Goal: Use online tool/utility: Utilize a website feature to perform a specific function

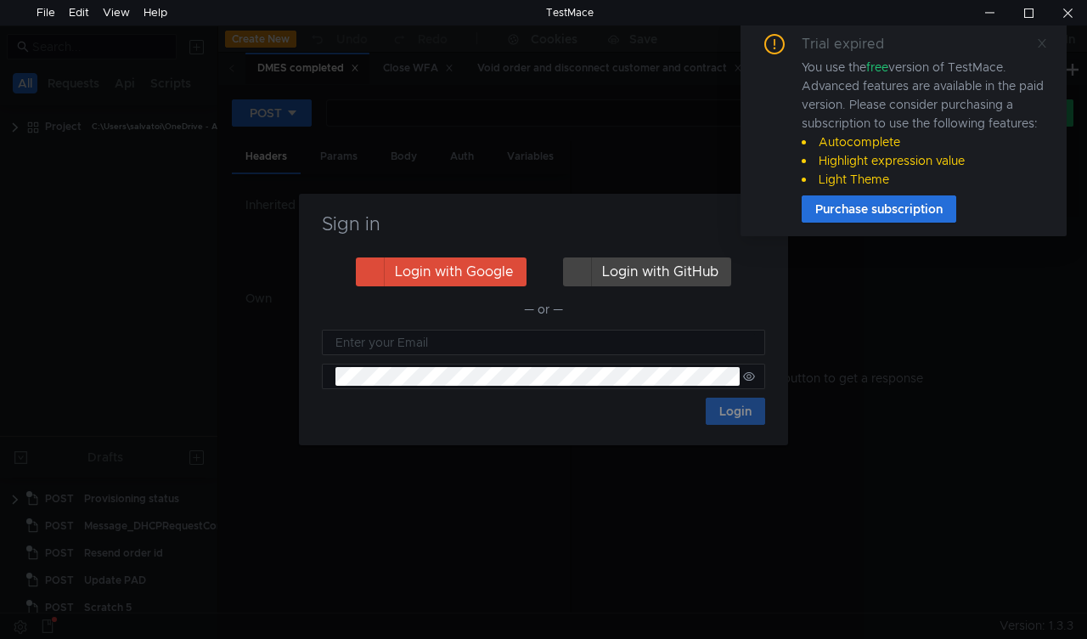
click at [1040, 45] on icon at bounding box center [1042, 43] width 12 height 12
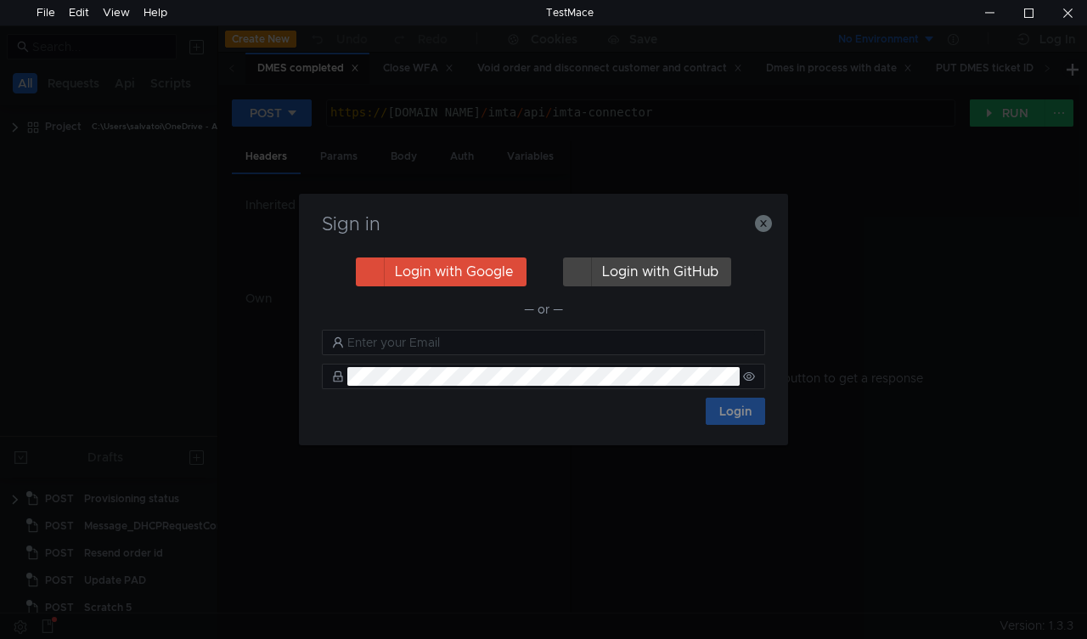
click at [763, 223] on nz-notification "Trial expired You use the free version of TestMace. Advanced features are avail…" at bounding box center [904, 128] width 326 height 216
click at [761, 226] on icon "button" at bounding box center [763, 223] width 17 height 17
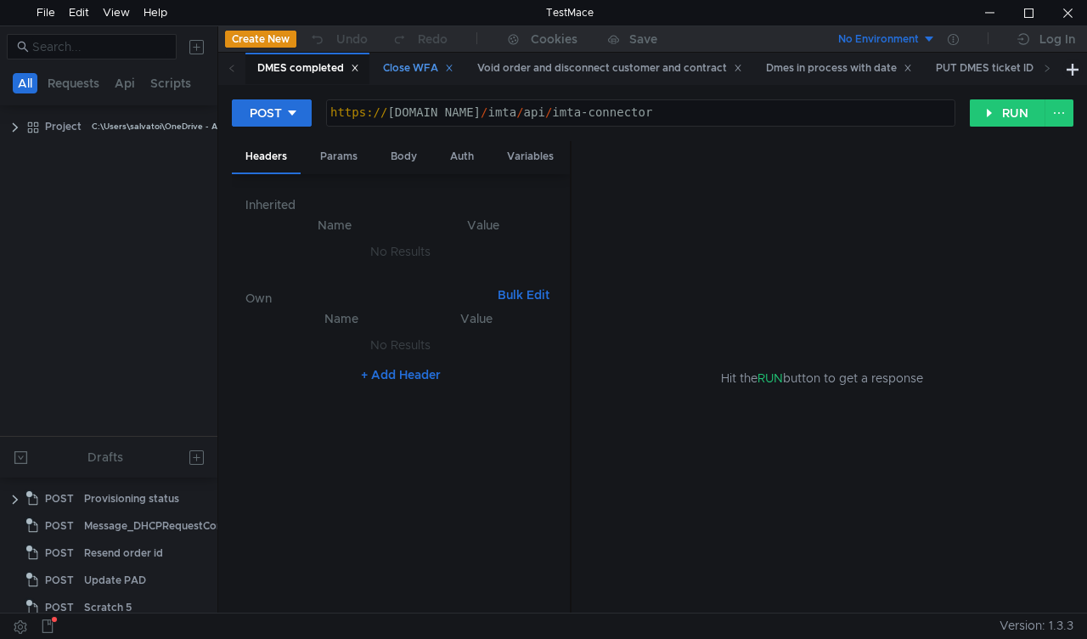
click at [423, 70] on div "Close WFA" at bounding box center [418, 68] width 70 height 18
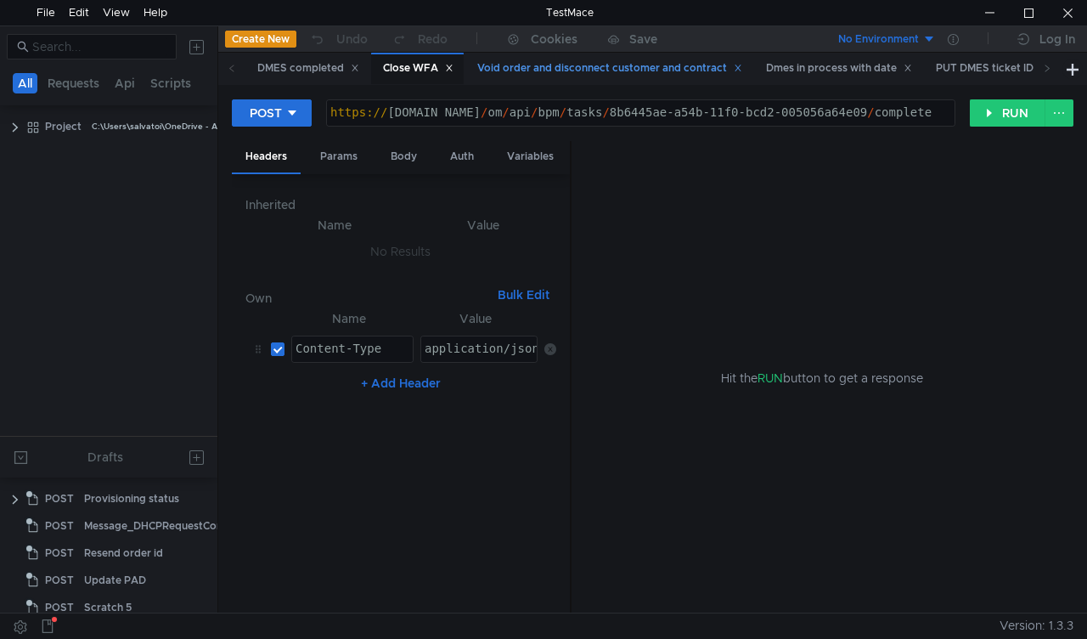
click at [502, 60] on div "Void order and disconnect customer and contract" at bounding box center [609, 68] width 265 height 18
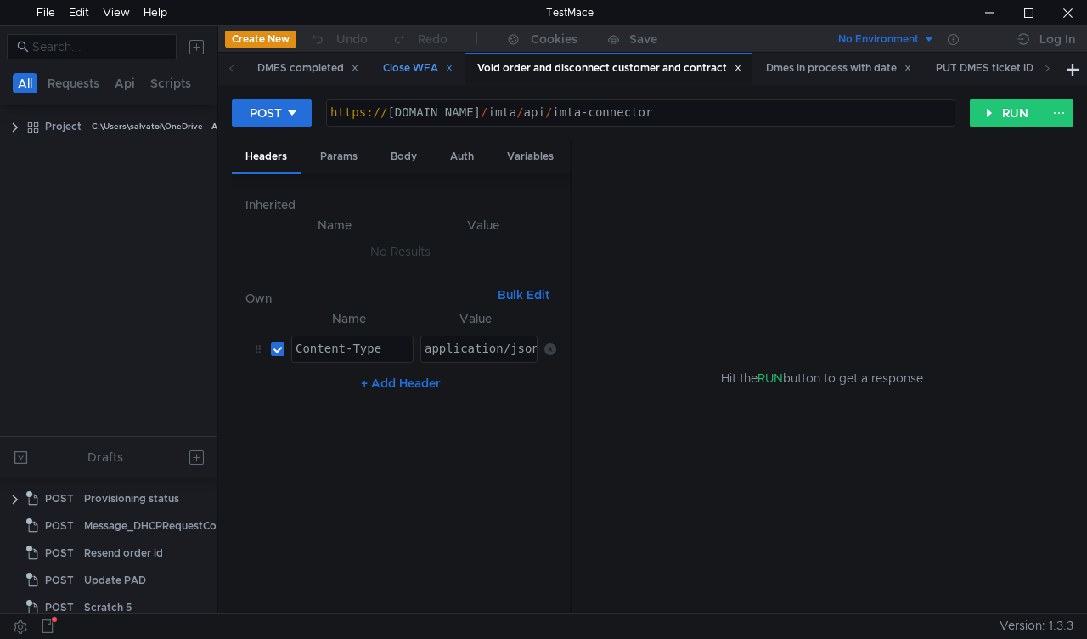
click at [415, 61] on div "Close WFA" at bounding box center [418, 68] width 70 height 18
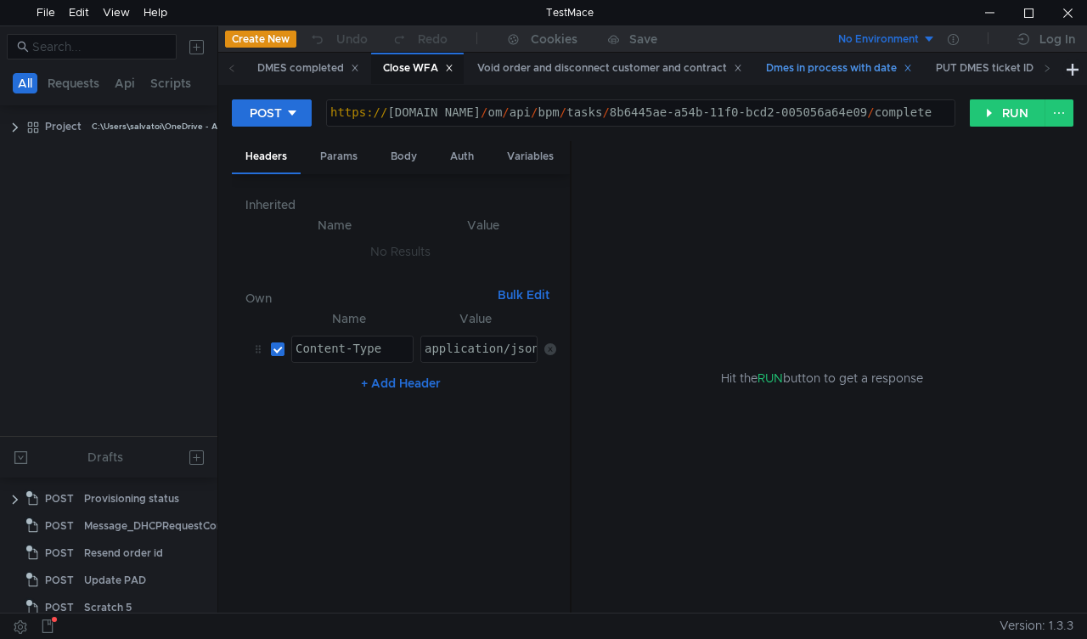
click at [837, 69] on div "Dmes in process with date" at bounding box center [839, 68] width 146 height 18
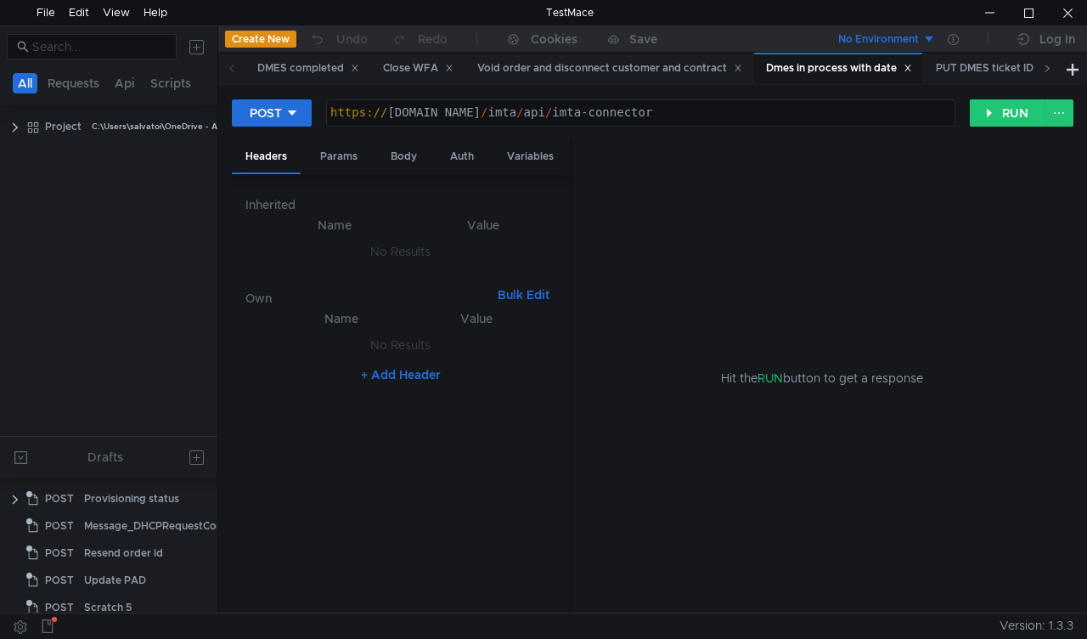
click at [1047, 66] on icon at bounding box center [1047, 68] width 8 height 8
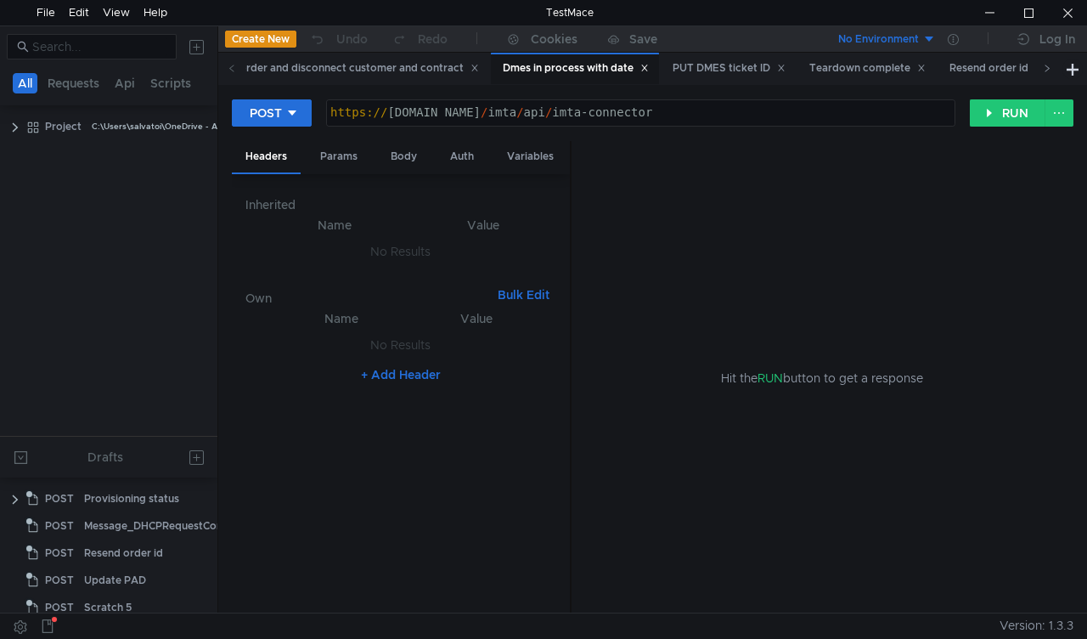
click at [1047, 66] on icon at bounding box center [1047, 68] width 8 height 8
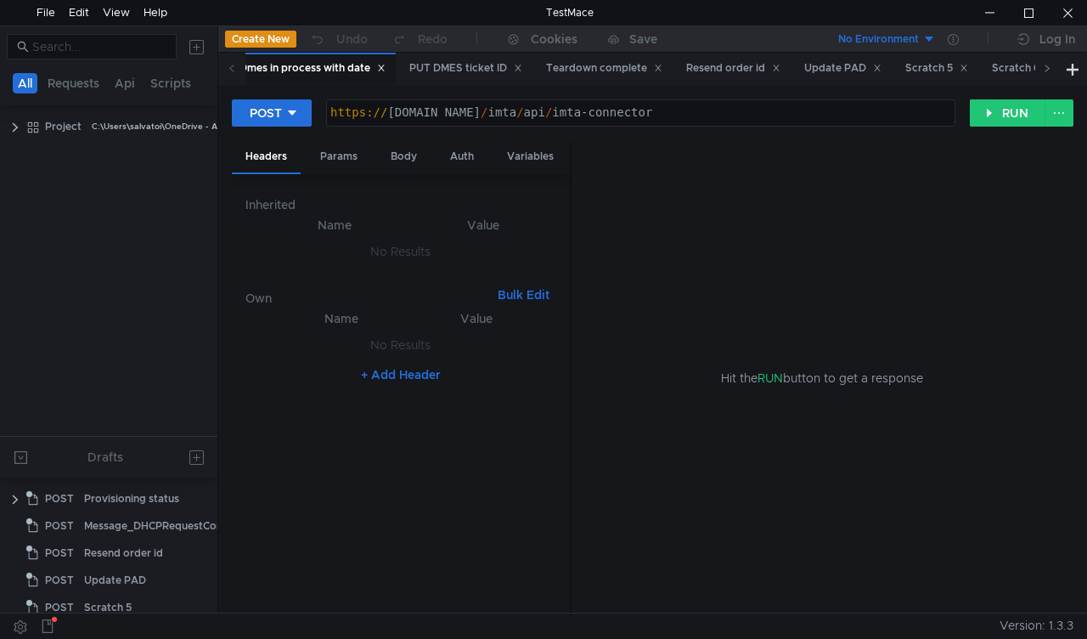
click at [1047, 66] on icon at bounding box center [1047, 68] width 8 height 8
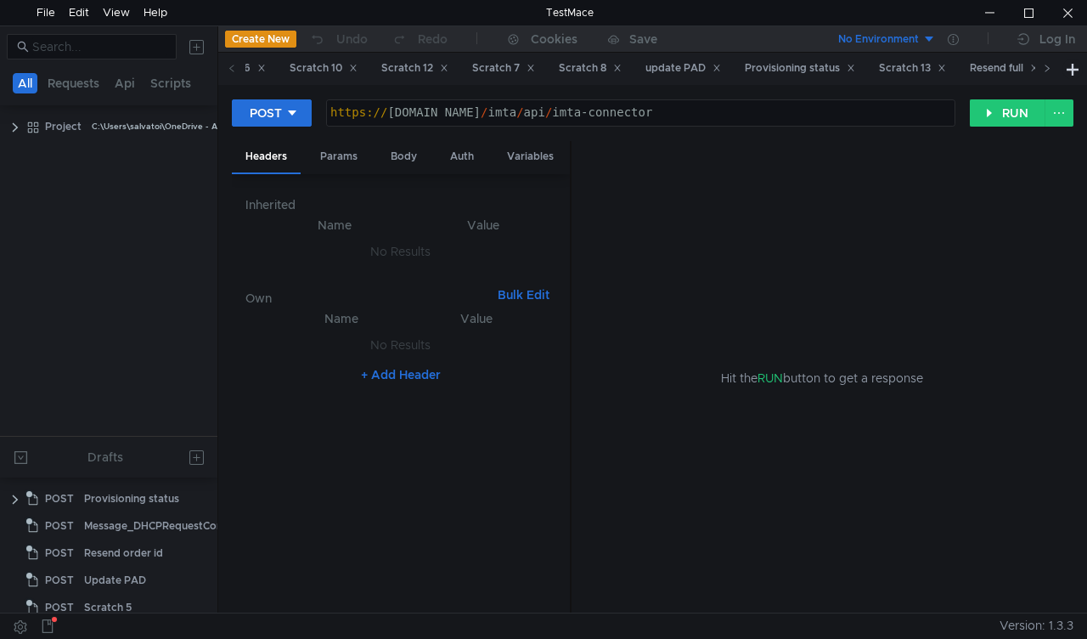
click at [1047, 66] on icon at bounding box center [1047, 68] width 8 height 8
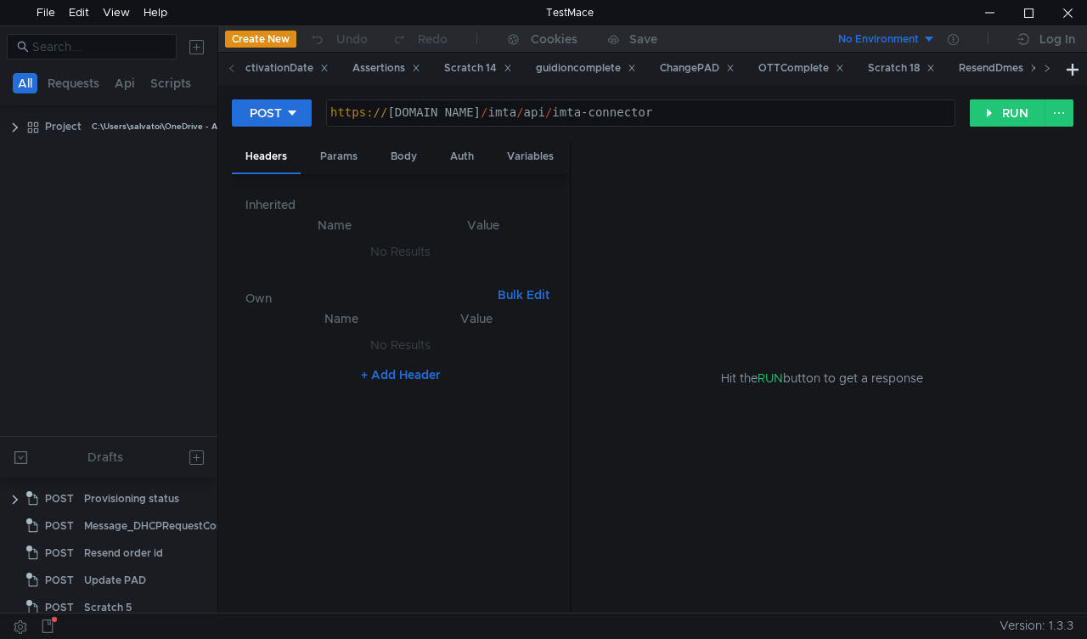
click at [1047, 66] on icon at bounding box center [1047, 68] width 8 height 8
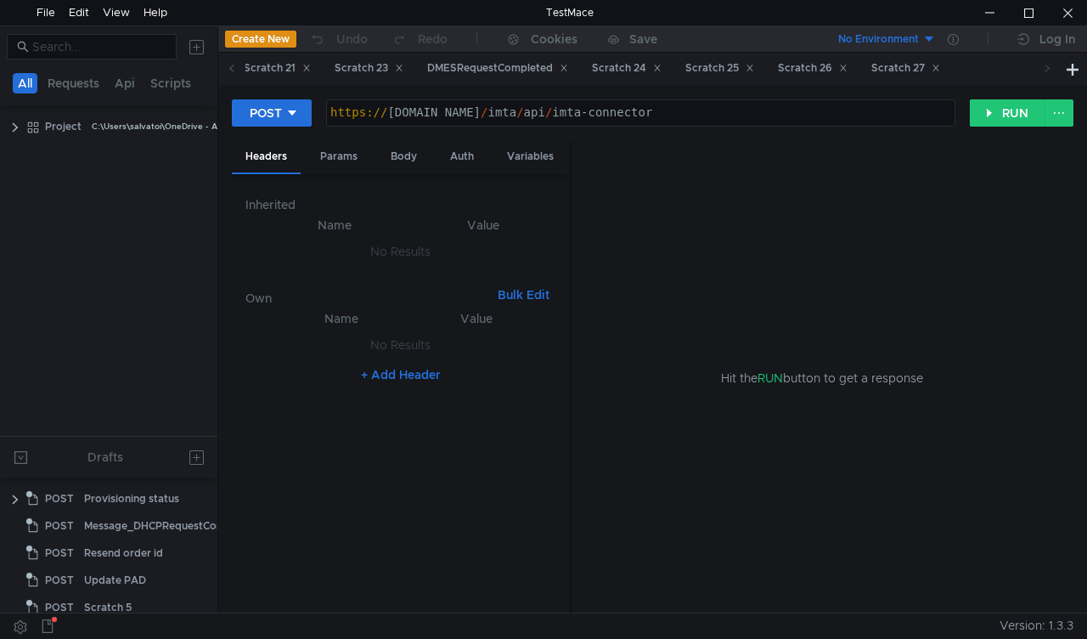
click at [1047, 66] on icon at bounding box center [1047, 68] width 8 height 8
click at [940, 74] on div "Scratch 27" at bounding box center [905, 68] width 69 height 18
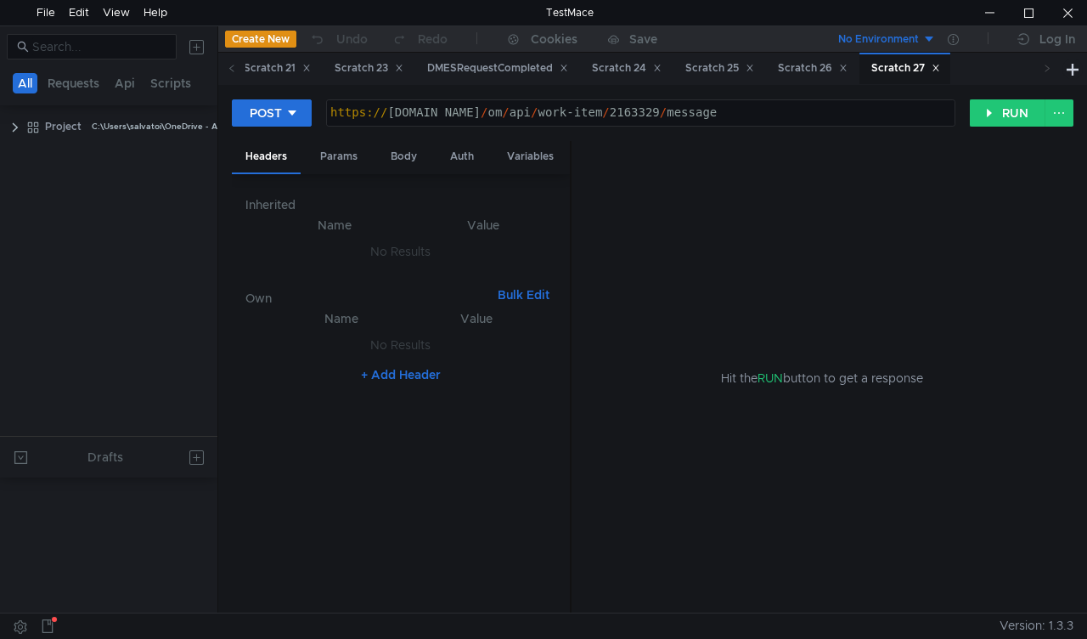
scroll to position [723, 0]
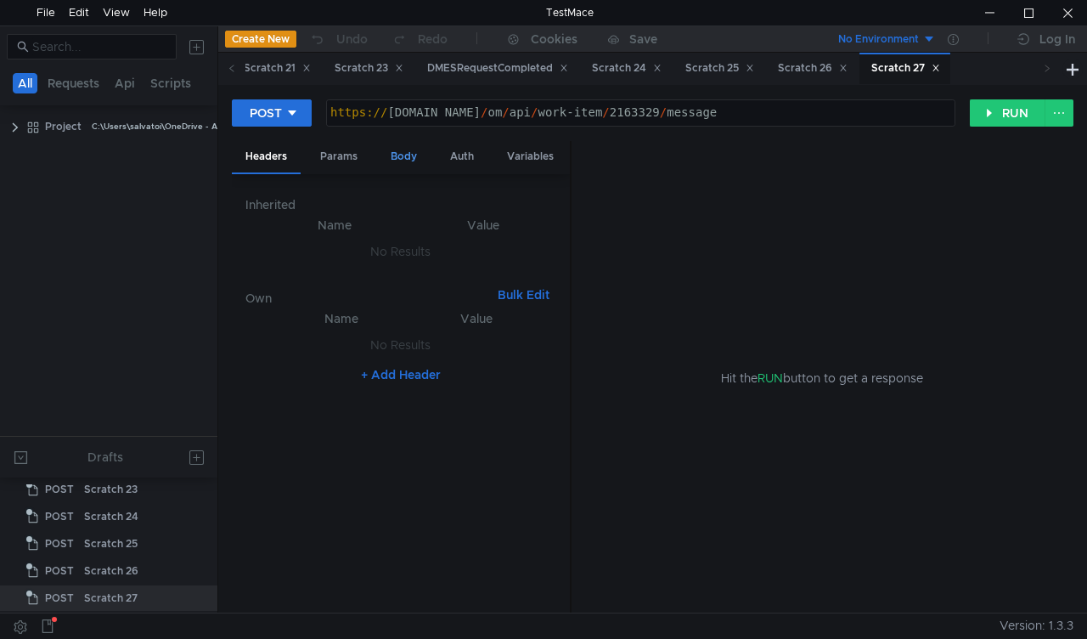
click at [405, 161] on div "Body" at bounding box center [404, 156] width 54 height 31
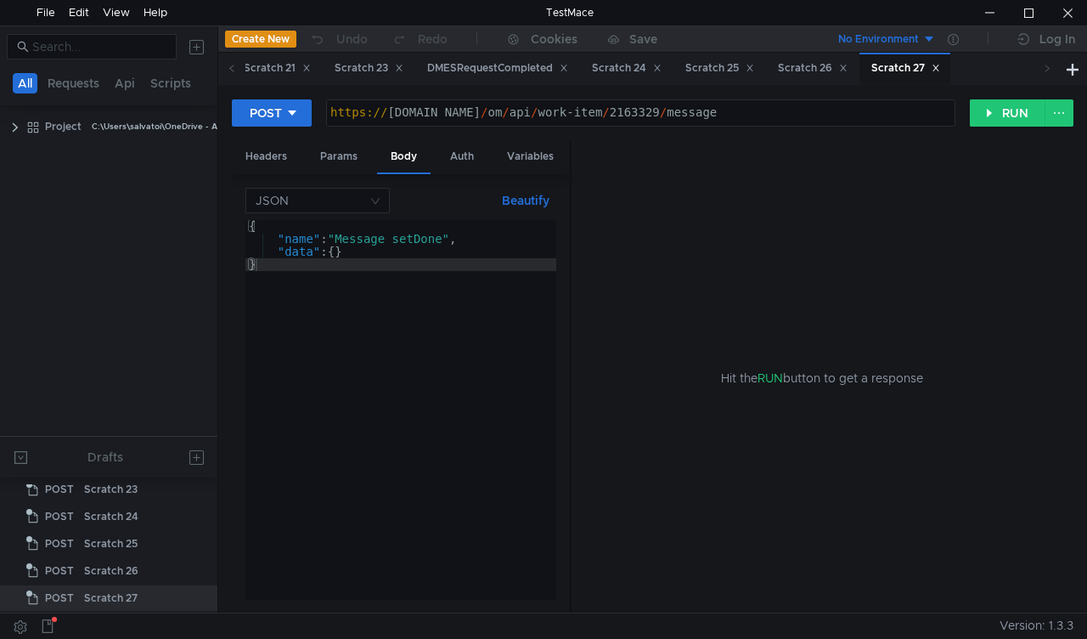
click at [613, 107] on div "https:// mbx.dfni.nl / om / api / work-item / 2163329 / message" at bounding box center [641, 125] width 628 height 38
paste textarea "44881"
type textarea "https://mbx.dfni.nl/om/api/work-item/2144881/message"
drag, startPoint x: 999, startPoint y: 114, endPoint x: 991, endPoint y: 121, distance: 10.2
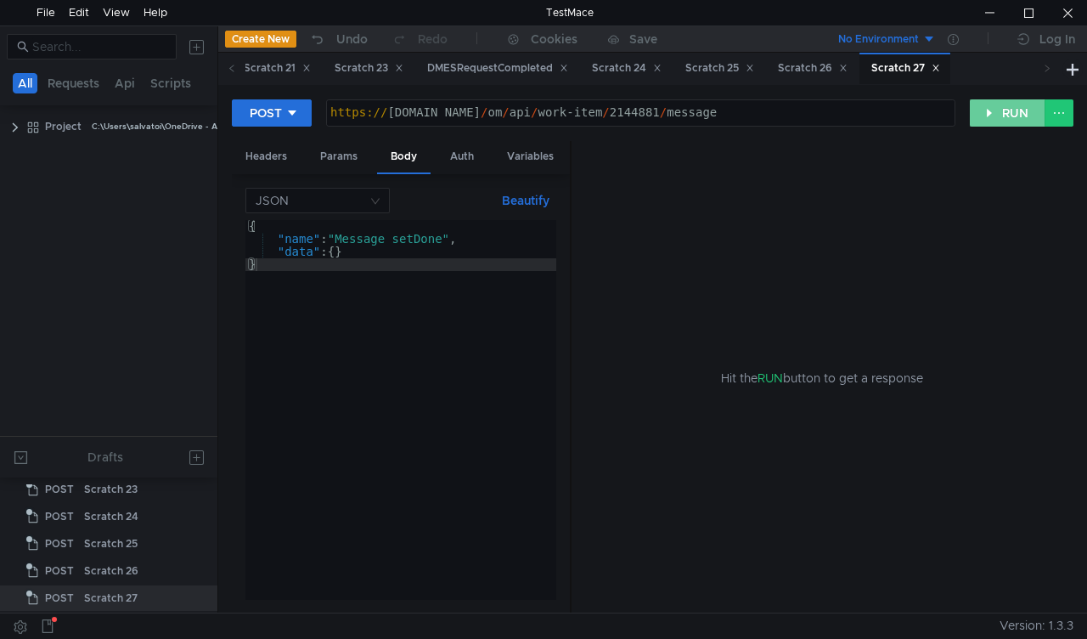
click at [999, 105] on button "RUN" at bounding box center [1008, 112] width 76 height 27
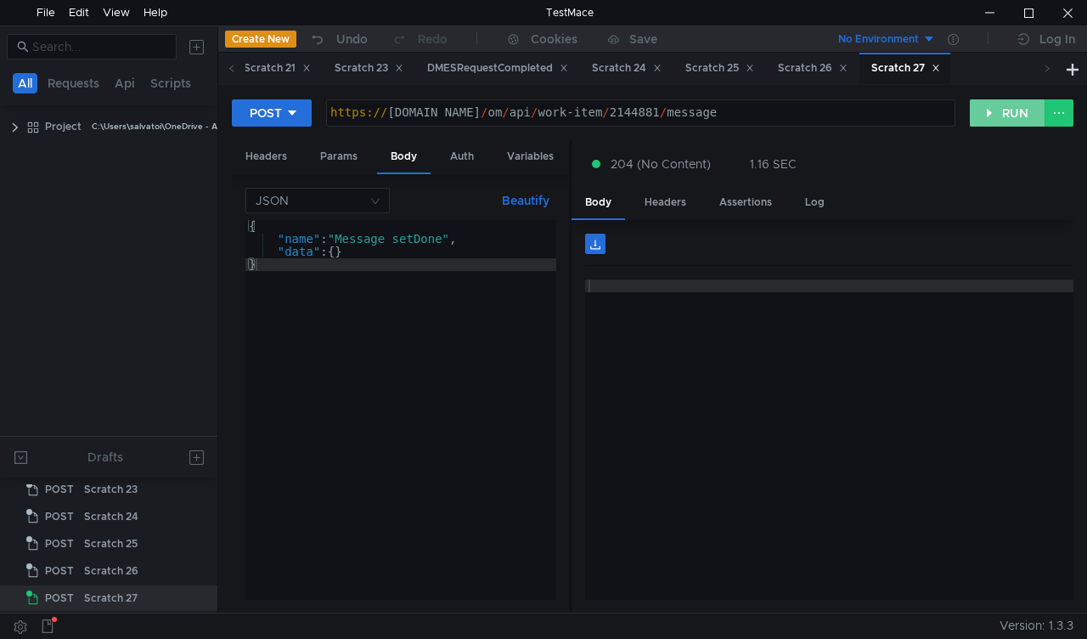
click at [991, 106] on button "RUN" at bounding box center [1008, 112] width 76 height 27
click at [990, 110] on button "RUN" at bounding box center [1008, 112] width 76 height 27
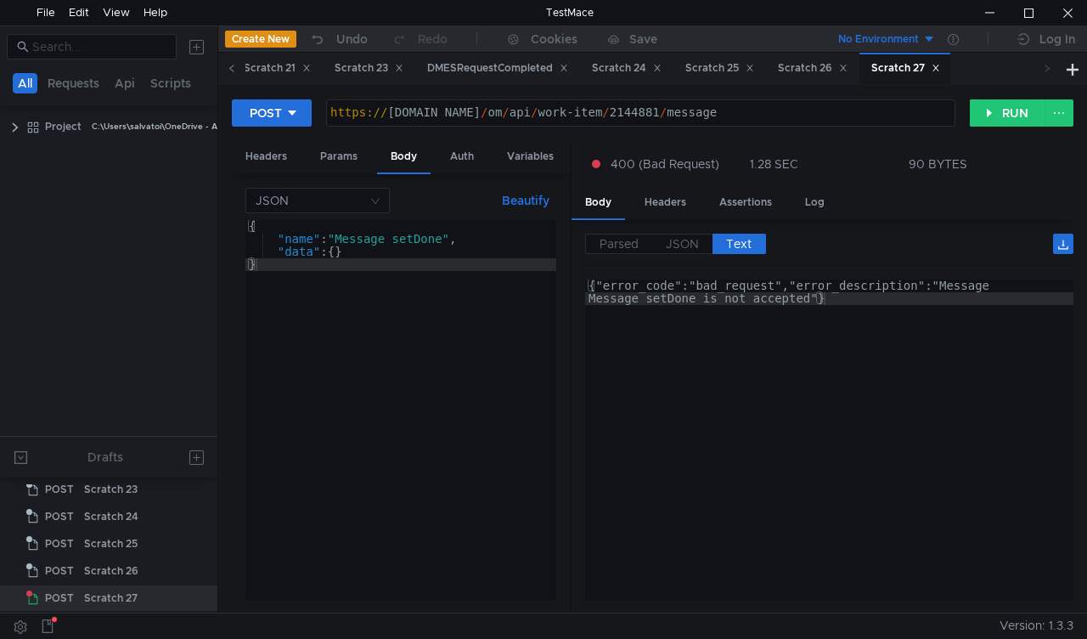
click at [234, 65] on icon at bounding box center [232, 68] width 8 height 8
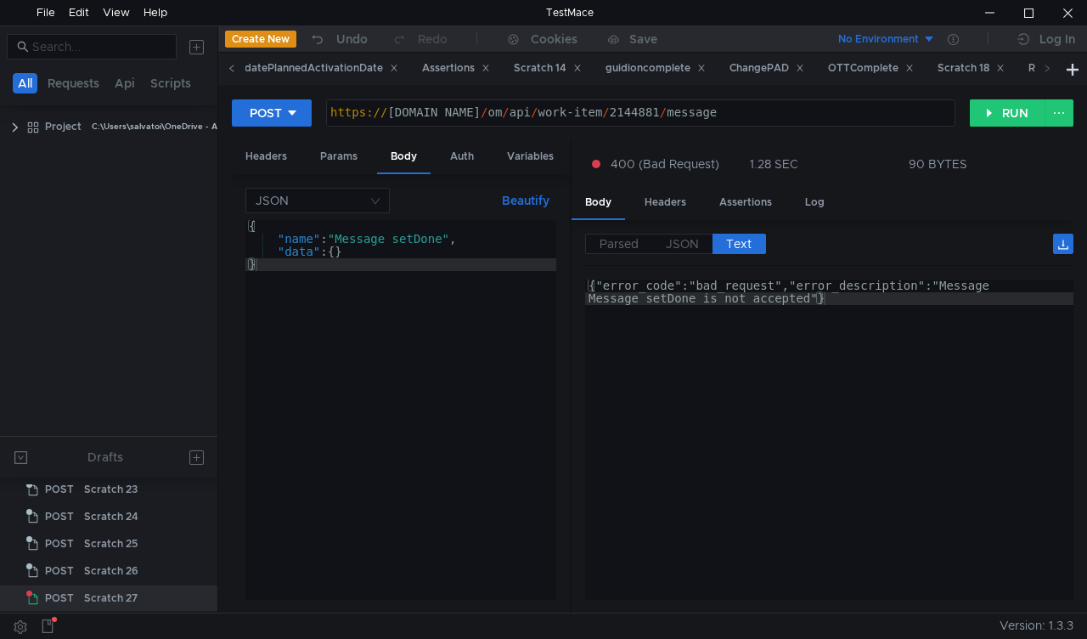
click at [234, 65] on icon at bounding box center [232, 68] width 8 height 8
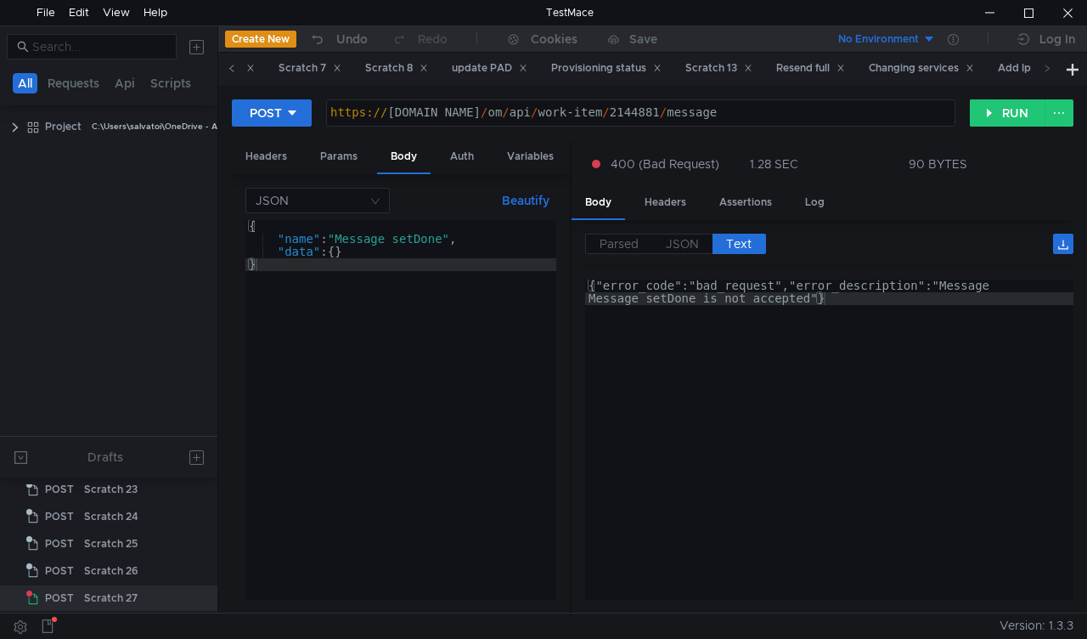
click at [234, 65] on icon at bounding box center [232, 68] width 8 height 8
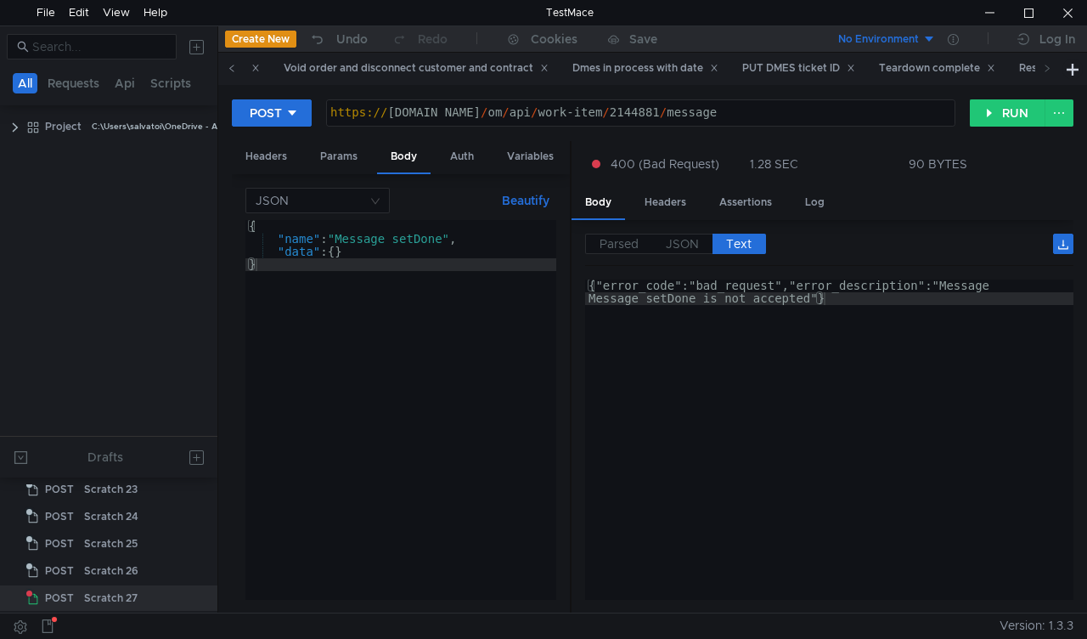
click at [234, 65] on icon at bounding box center [232, 68] width 8 height 8
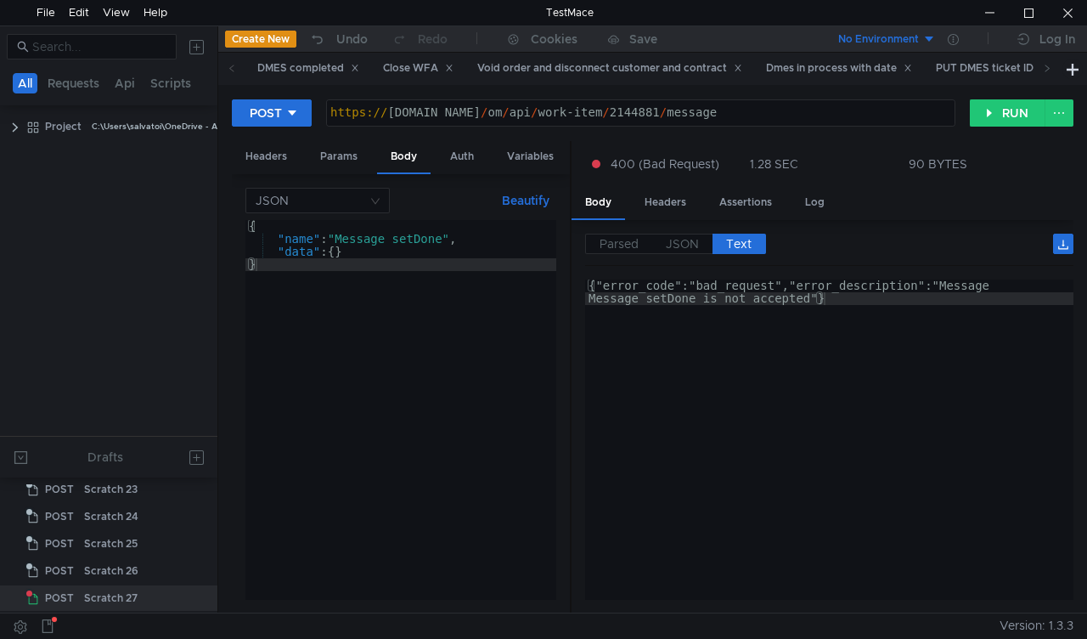
click at [234, 65] on icon at bounding box center [232, 68] width 8 height 8
click at [1046, 68] on icon at bounding box center [1047, 68] width 8 height 8
click at [828, 63] on div "Teardown complete" at bounding box center [867, 68] width 116 height 18
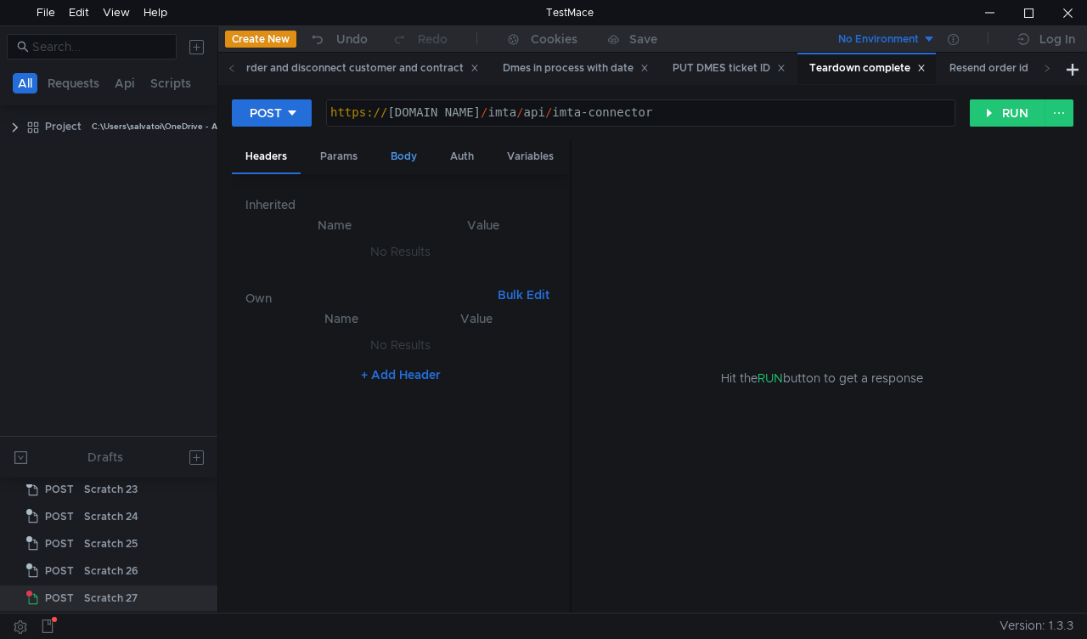
click at [414, 153] on div "Body" at bounding box center [404, 156] width 54 height 31
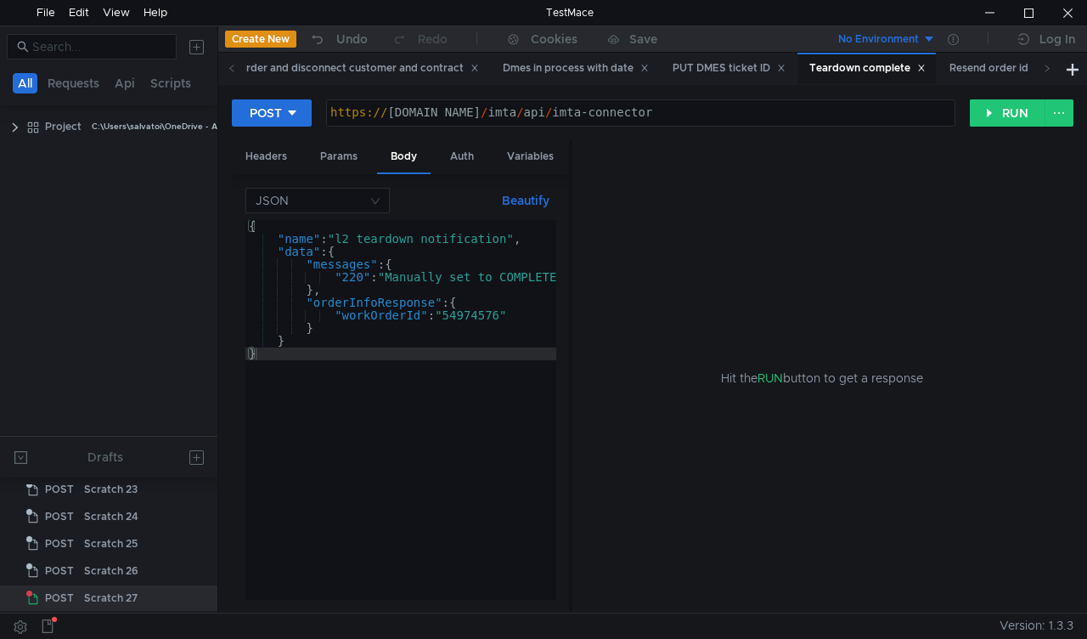
click at [459, 318] on div "{ "name" : "l2_teardown_notification" , "data" : { "messages" : { "220" : "Manu…" at bounding box center [559, 422] width 628 height 405
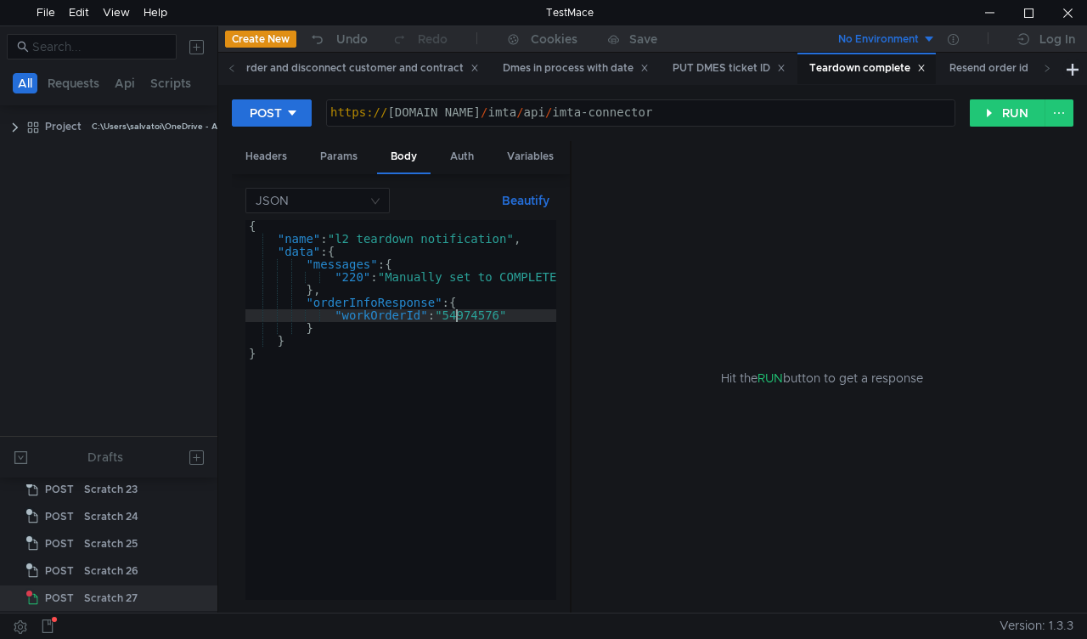
click at [459, 318] on div "{ "name" : "l2_teardown_notification" , "data" : { "messages" : { "220" : "Manu…" at bounding box center [559, 422] width 628 height 405
paste textarea "885290"
type textarea ""workOrderId": "54885290""
click at [994, 117] on button "RUN" at bounding box center [1008, 112] width 76 height 27
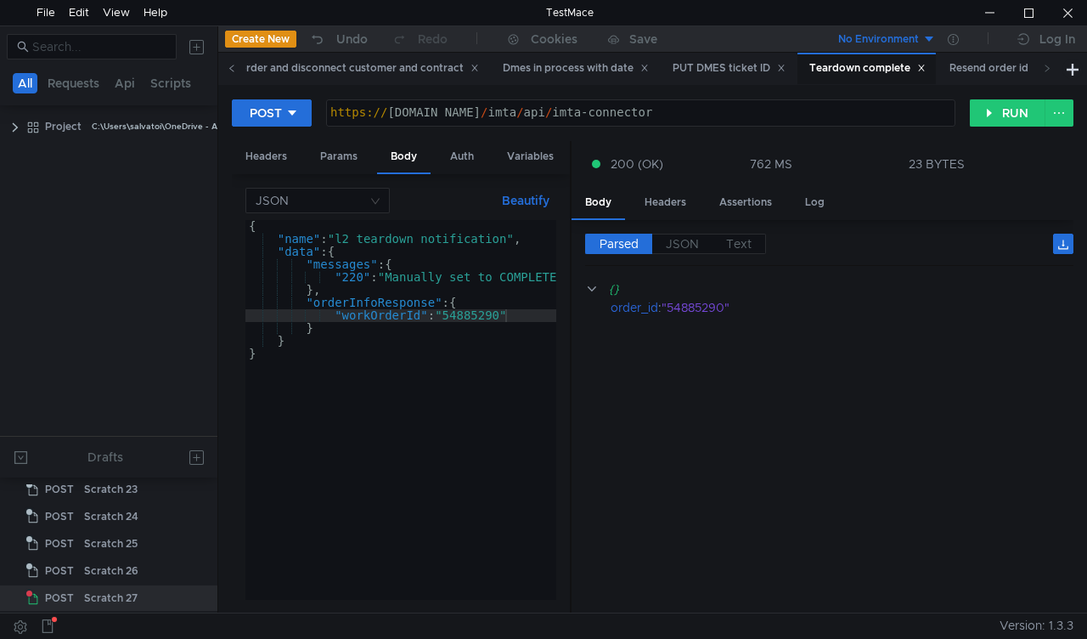
drag, startPoint x: 240, startPoint y: 63, endPoint x: 228, endPoint y: 67, distance: 11.8
click at [240, 62] on span at bounding box center [231, 68] width 27 height 31
click at [239, 66] on span at bounding box center [231, 68] width 27 height 31
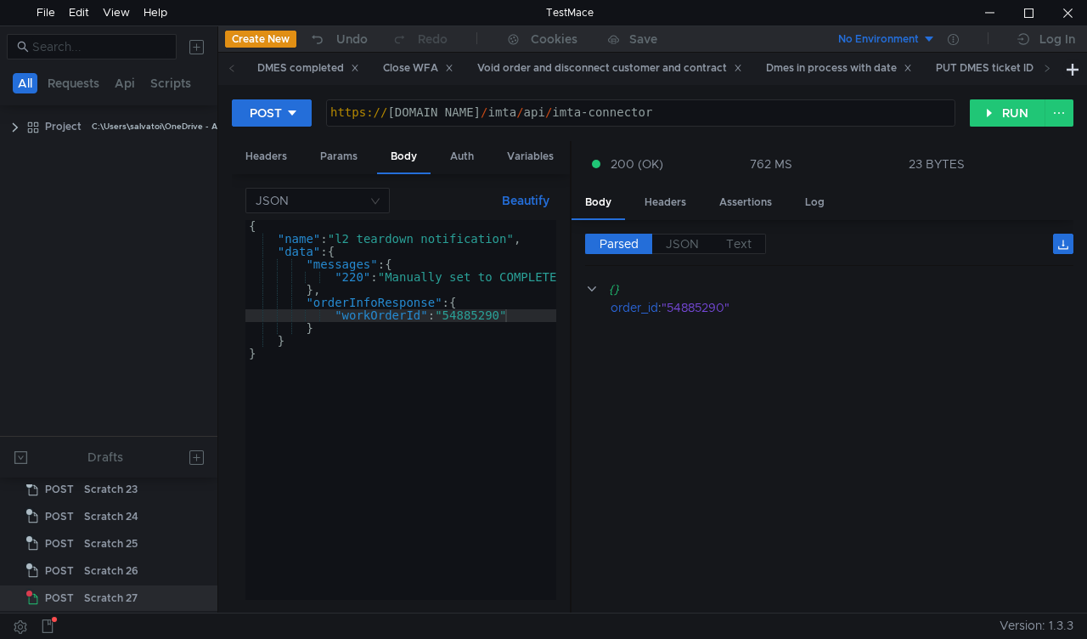
click at [239, 66] on span at bounding box center [231, 68] width 27 height 31
click at [592, 59] on div "Void order and disconnect customer and contract" at bounding box center [609, 68] width 265 height 18
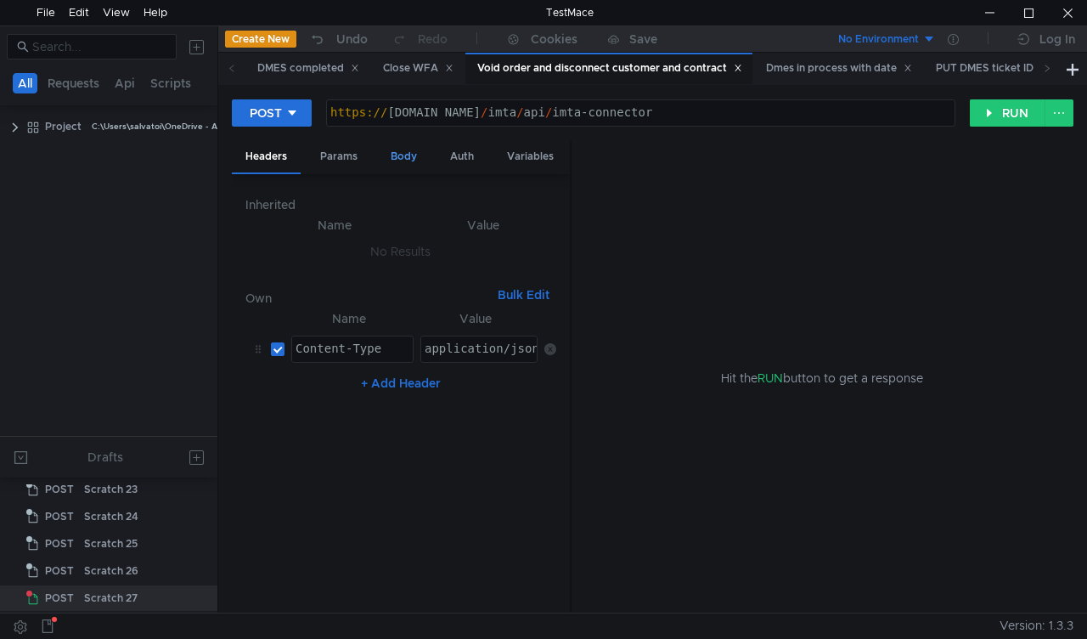
click at [400, 155] on div "Body" at bounding box center [404, 156] width 54 height 31
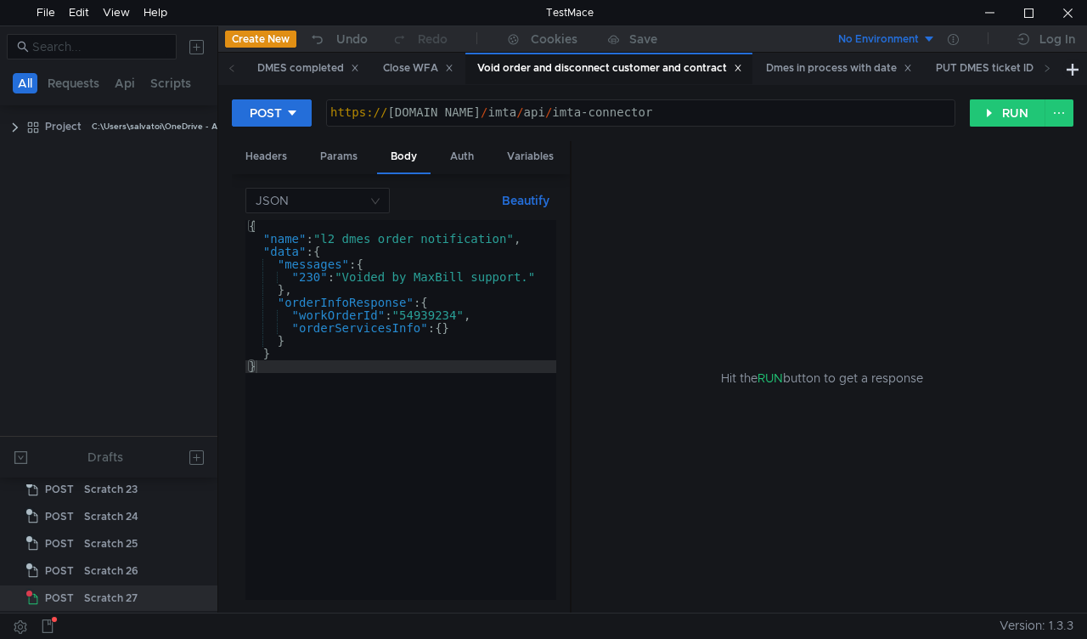
click at [433, 319] on div "{ "name" : "l2_dmes_order_notification" , "data" : { "messages" : { "230" : "Vo…" at bounding box center [400, 422] width 311 height 405
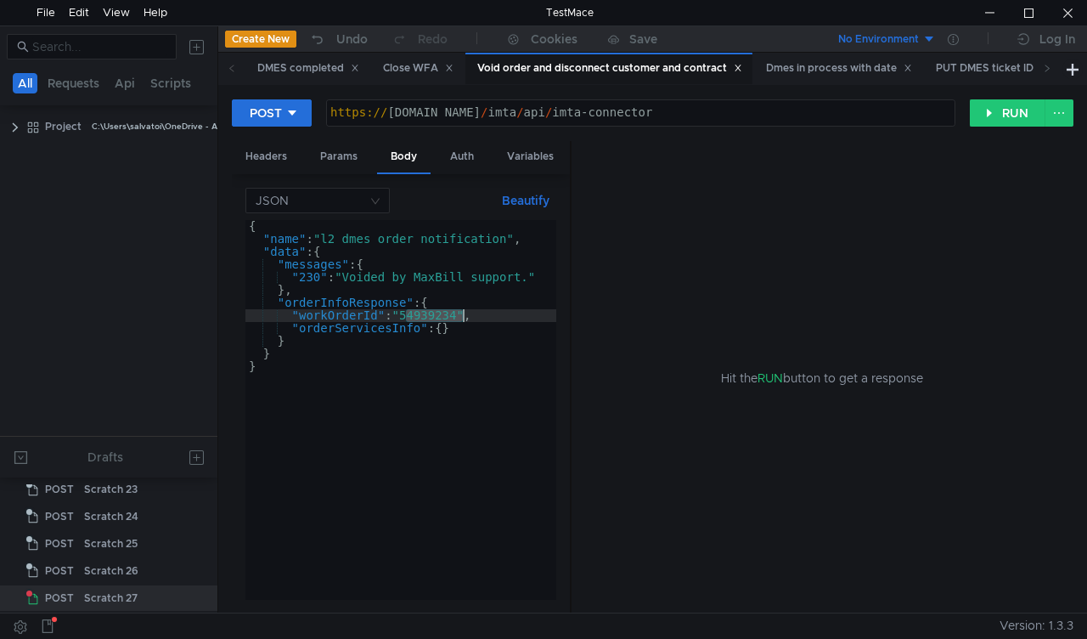
click at [434, 319] on div "{ "name" : "l2_dmes_order_notification" , "data" : { "messages" : { "230" : "Vo…" at bounding box center [400, 422] width 311 height 405
paste textarea "845443"
type textarea ""workOrderId": "54845443","
click at [1012, 125] on button "RUN" at bounding box center [1008, 112] width 76 height 27
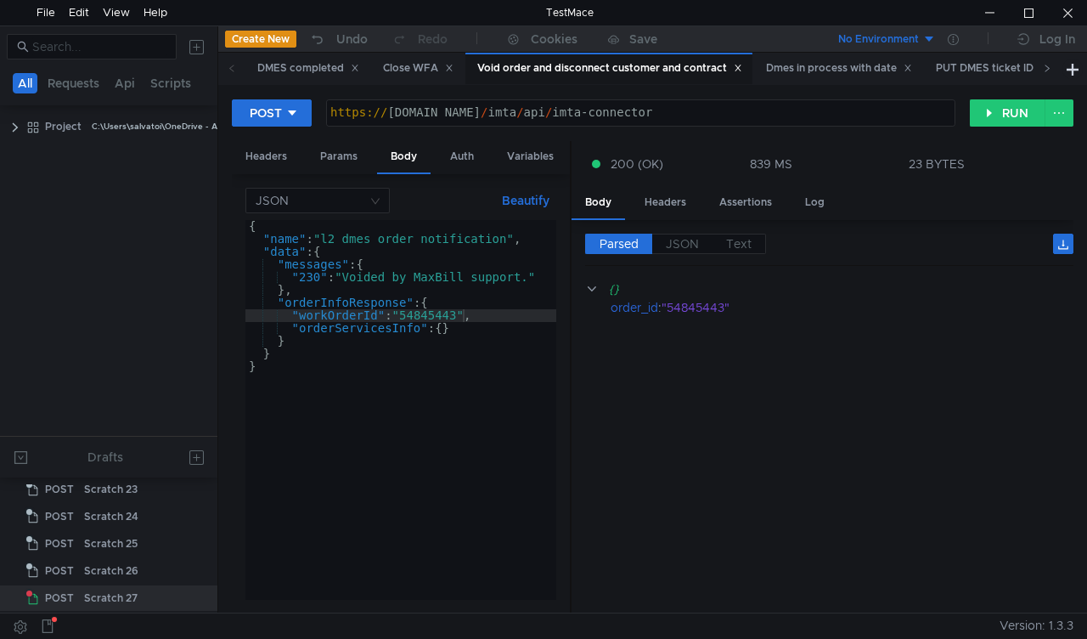
click at [1046, 67] on icon at bounding box center [1047, 68] width 8 height 8
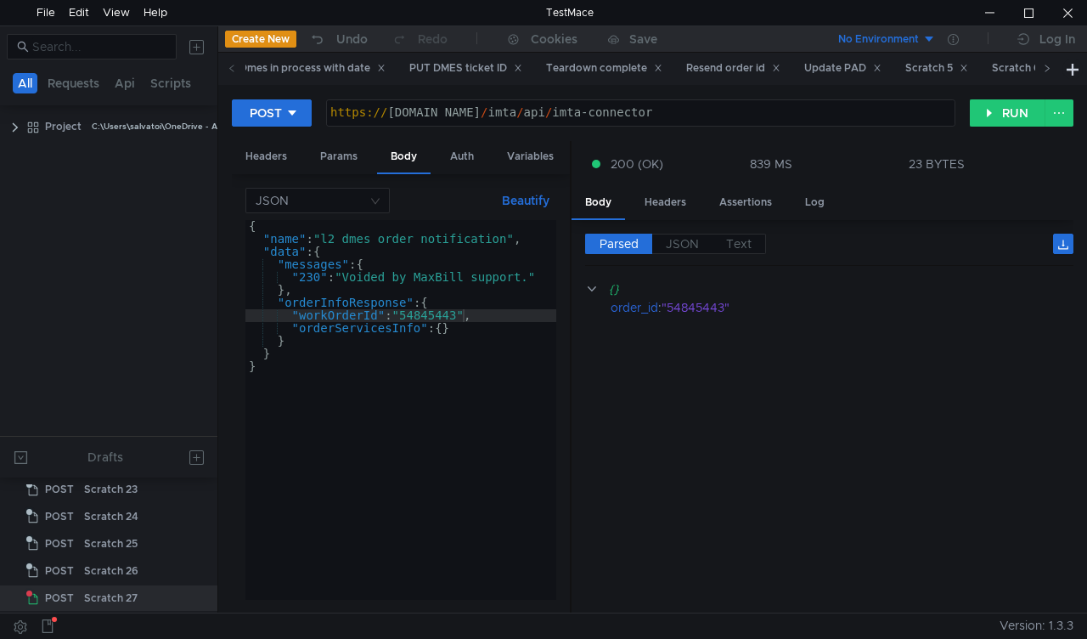
click at [1046, 67] on icon at bounding box center [1047, 68] width 8 height 8
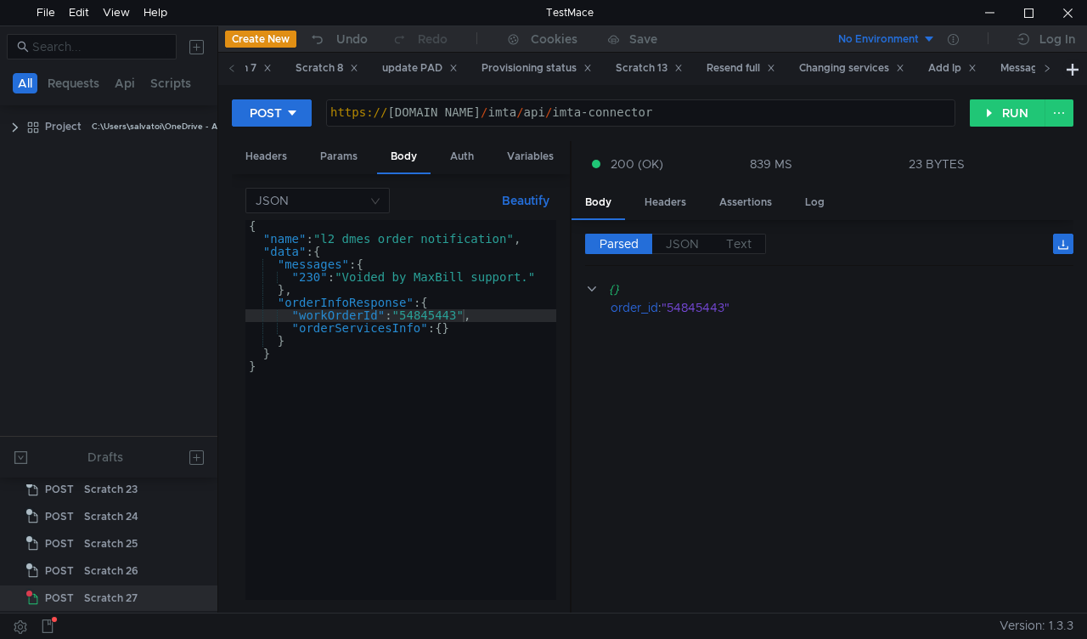
click at [1046, 67] on icon at bounding box center [1047, 68] width 8 height 8
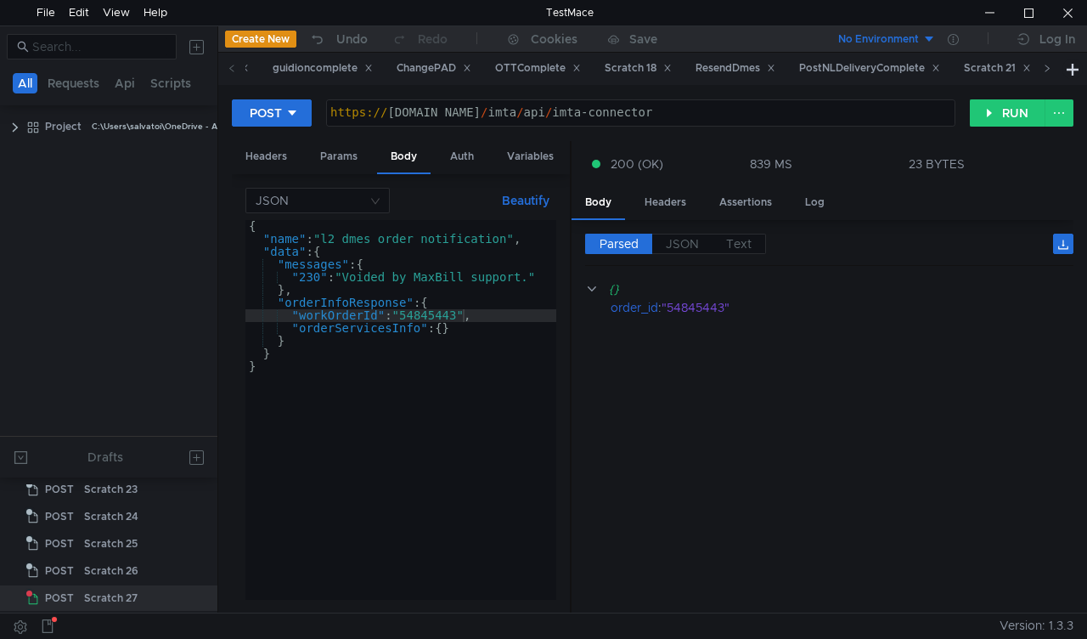
click at [1046, 67] on icon at bounding box center [1047, 68] width 8 height 8
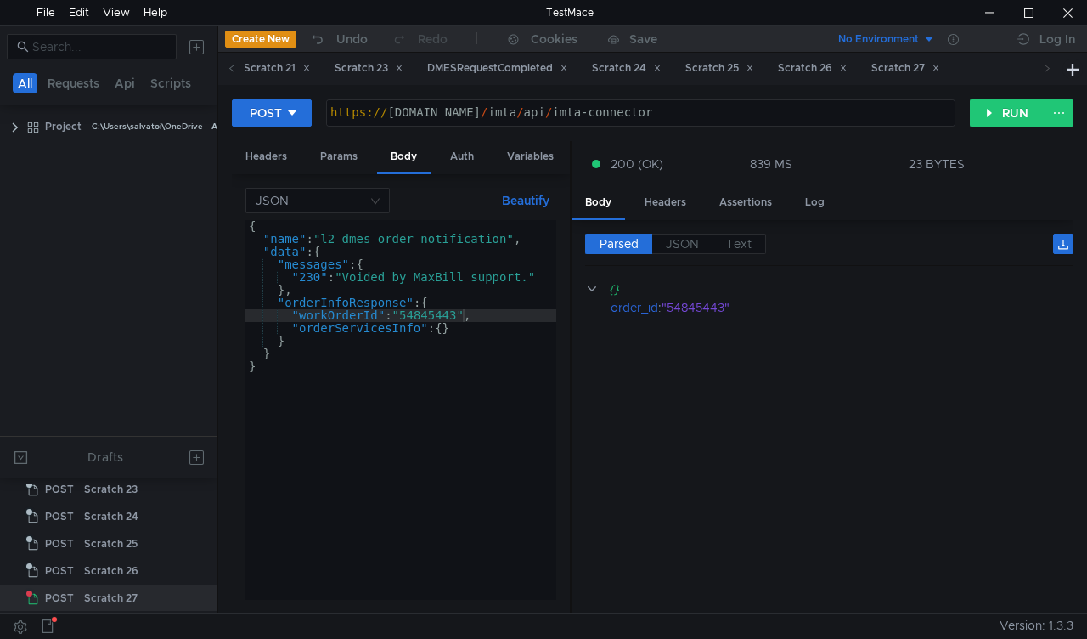
click at [1046, 67] on icon at bounding box center [1047, 68] width 8 height 8
click at [940, 66] on div "Scratch 27" at bounding box center [905, 68] width 69 height 18
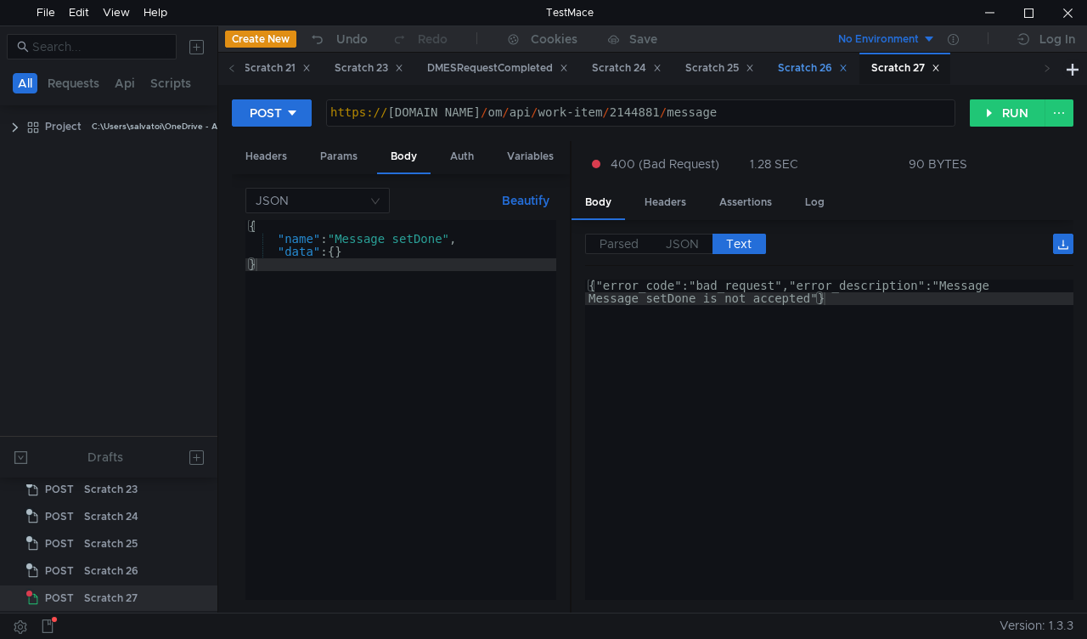
click at [848, 69] on div "Scratch 26" at bounding box center [813, 68] width 70 height 18
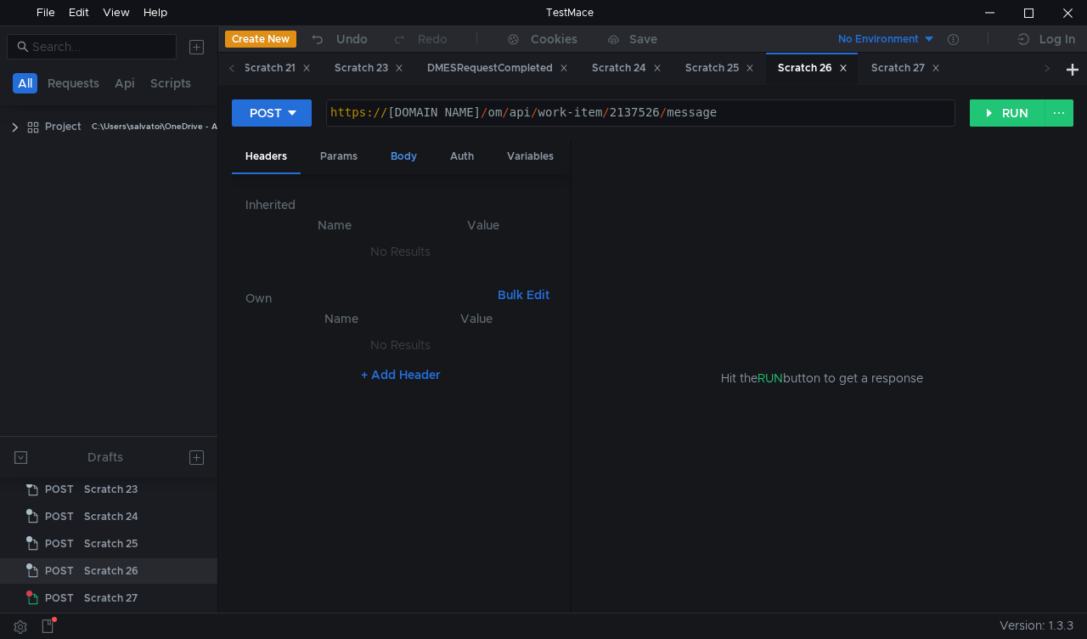
click at [399, 155] on div "Body" at bounding box center [404, 156] width 54 height 31
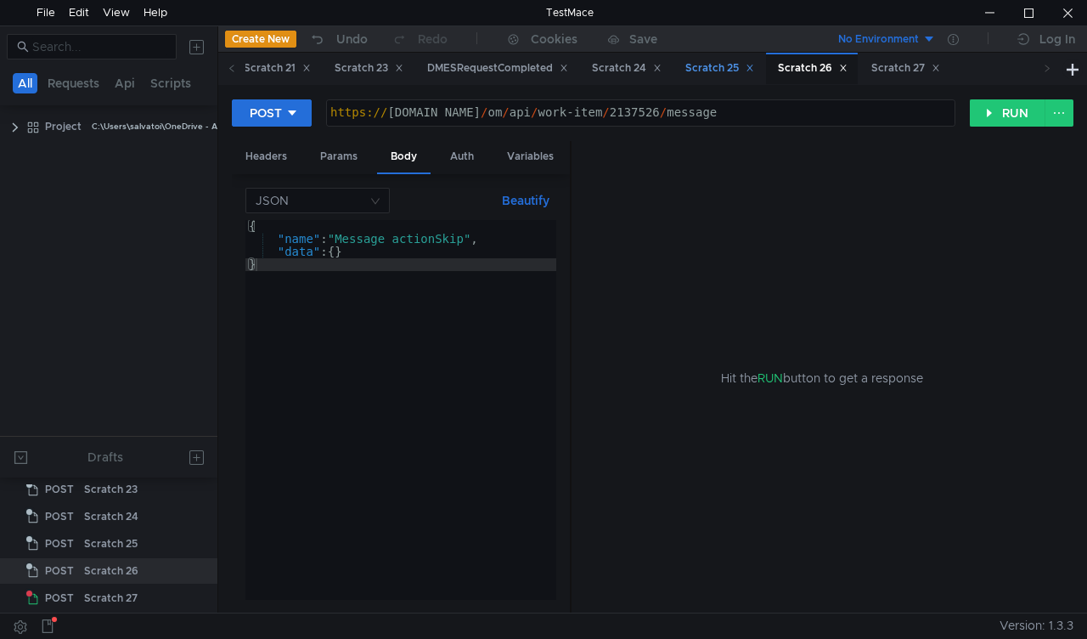
click at [754, 71] on div "Scratch 25" at bounding box center [719, 68] width 69 height 18
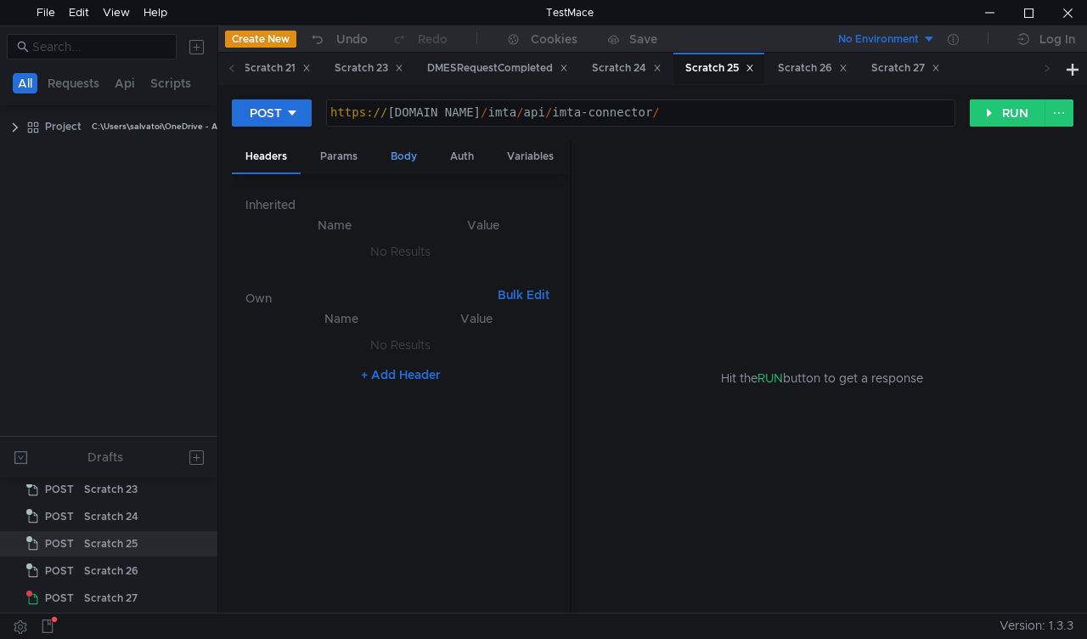
click at [402, 161] on div "Body" at bounding box center [404, 156] width 54 height 31
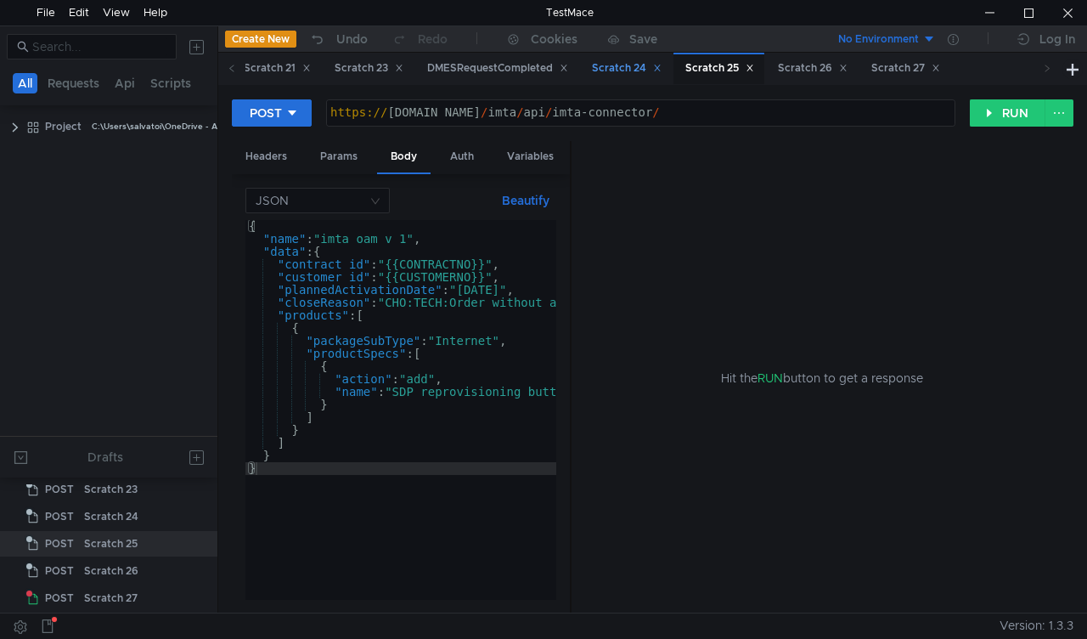
click at [662, 65] on div "Scratch 24" at bounding box center [627, 68] width 70 height 18
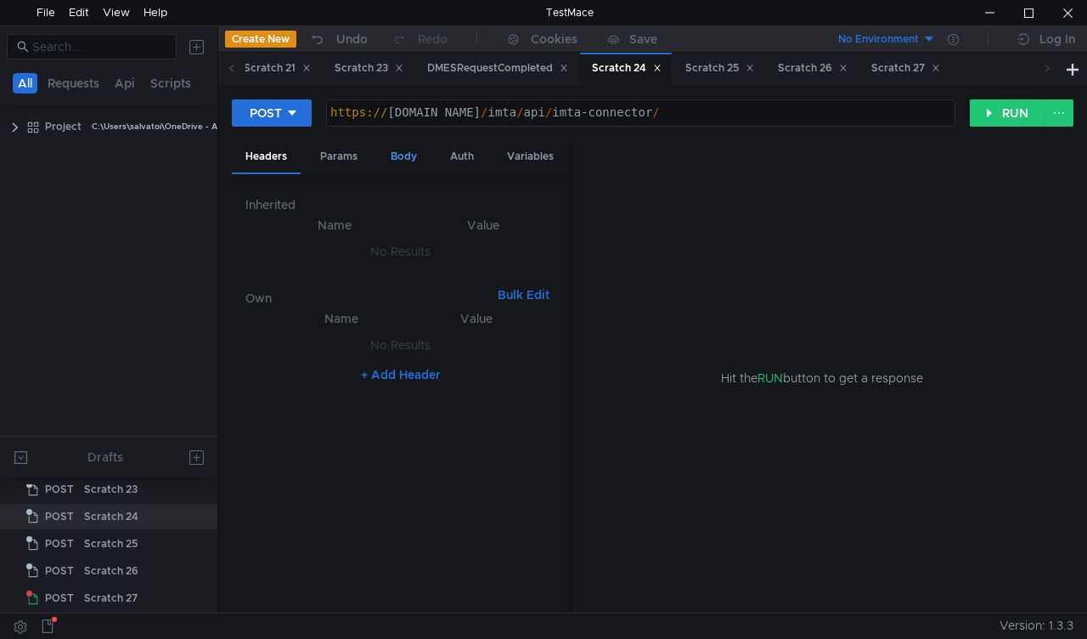
click at [386, 142] on div "Body" at bounding box center [404, 156] width 54 height 31
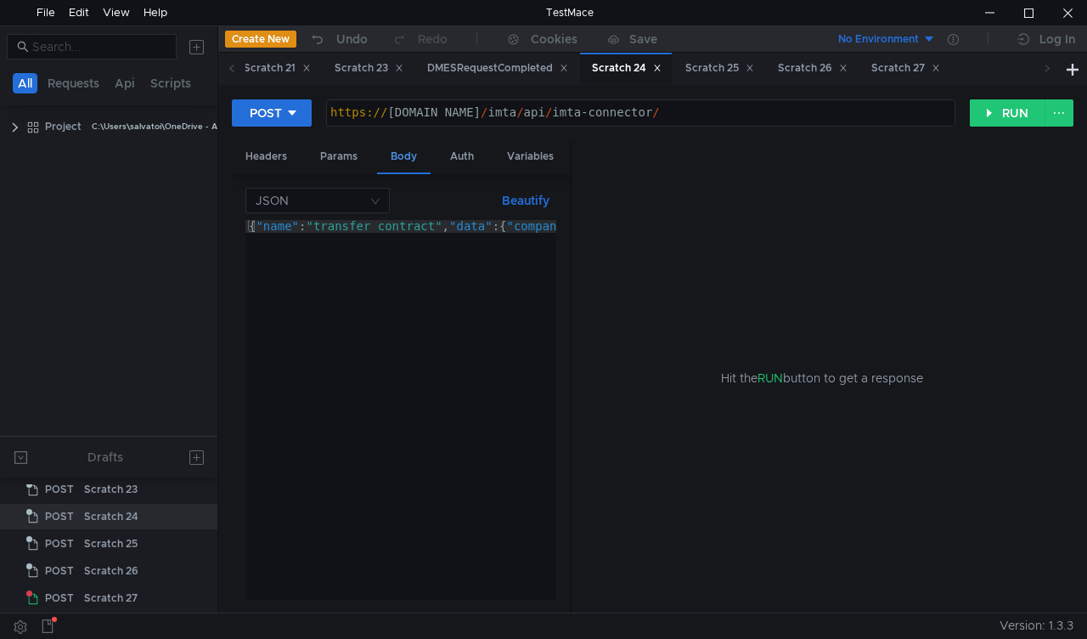
click at [392, 148] on div "Body" at bounding box center [404, 157] width 54 height 33
click at [568, 72] on div "DMESRequestCompleted" at bounding box center [497, 68] width 141 height 18
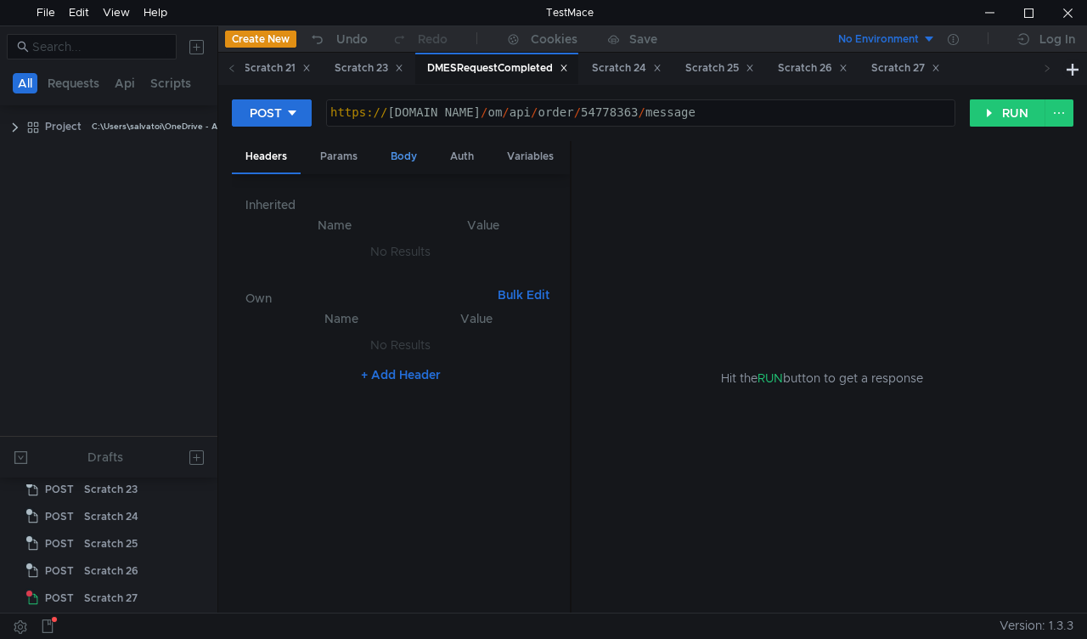
scroll to position [209, 0]
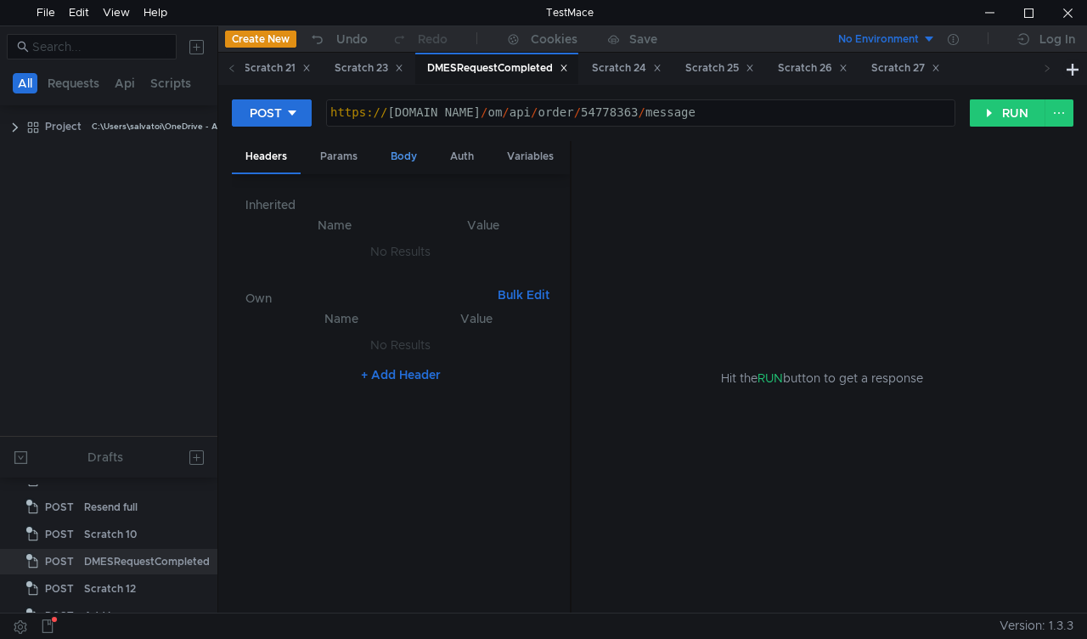
click at [403, 151] on div "Body" at bounding box center [404, 156] width 54 height 31
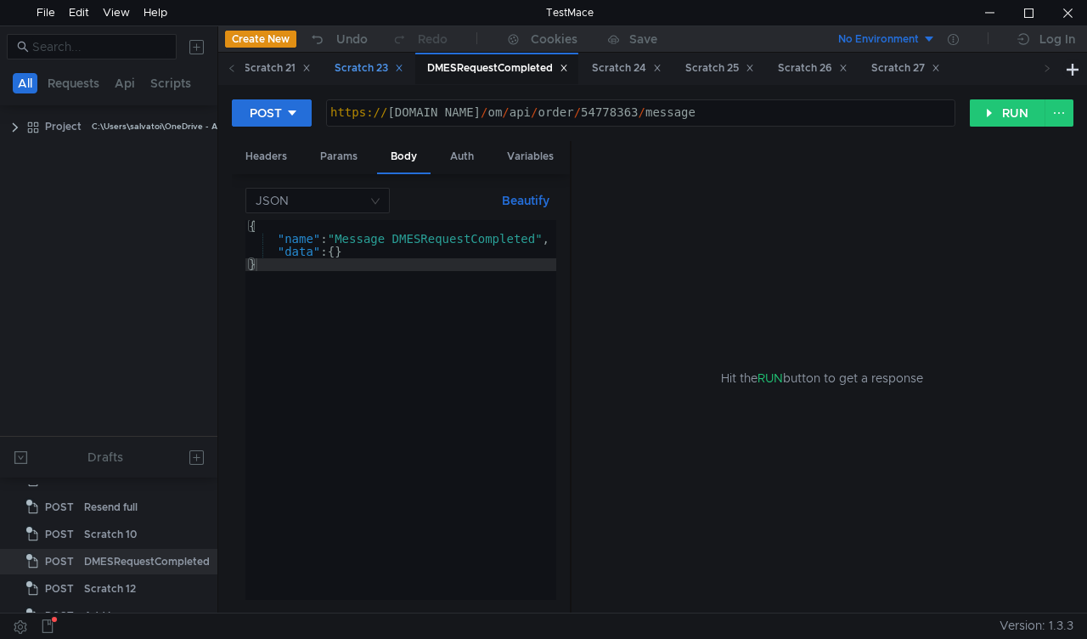
click at [403, 65] on div "Scratch 23" at bounding box center [369, 68] width 69 height 18
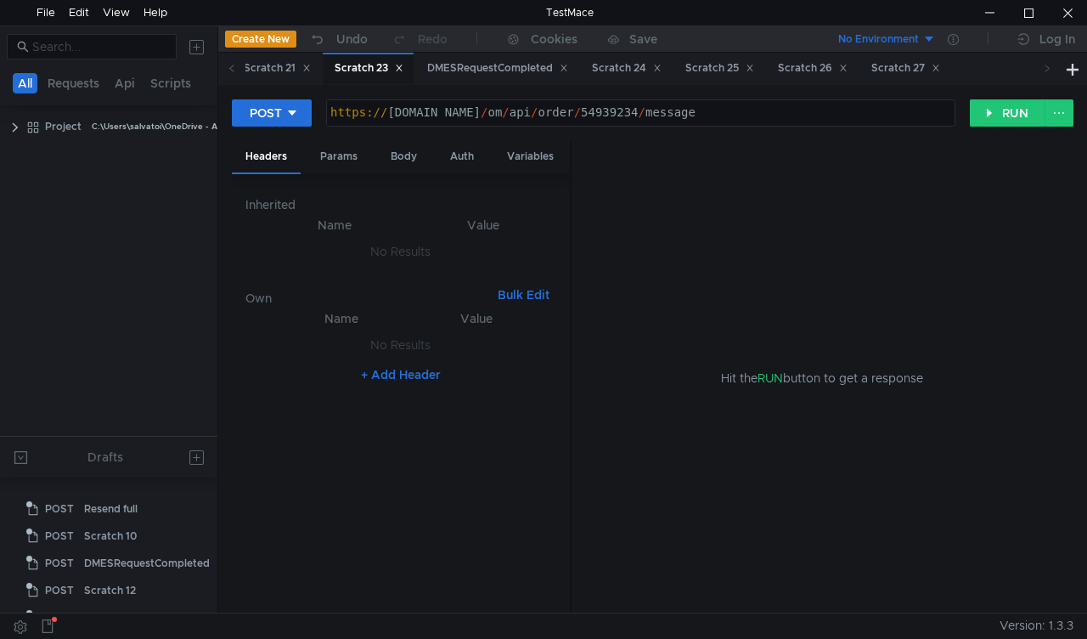
scroll to position [644, 0]
click at [404, 158] on div "Body" at bounding box center [404, 156] width 54 height 31
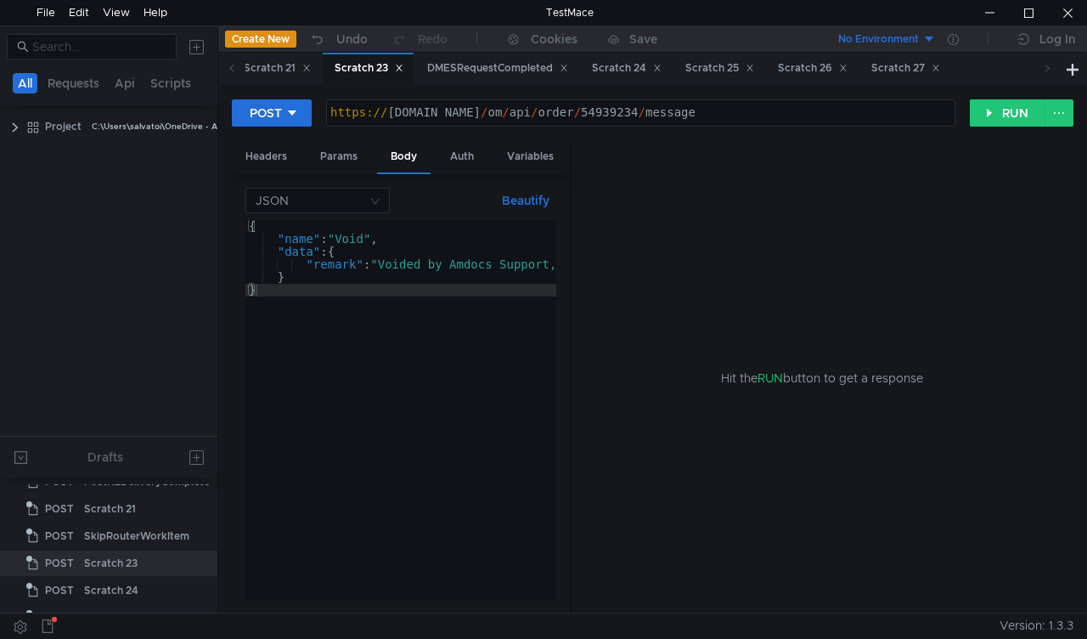
click at [593, 103] on div "https:// mbx.dfni.nl / om / api / order / 54939234 / message" at bounding box center [641, 112] width 628 height 25
paste textarea "845443"
type textarea "https://mbx.dfni.nl/om/api/order/54845443/message"
click at [1006, 110] on button "RUN" at bounding box center [1008, 112] width 76 height 27
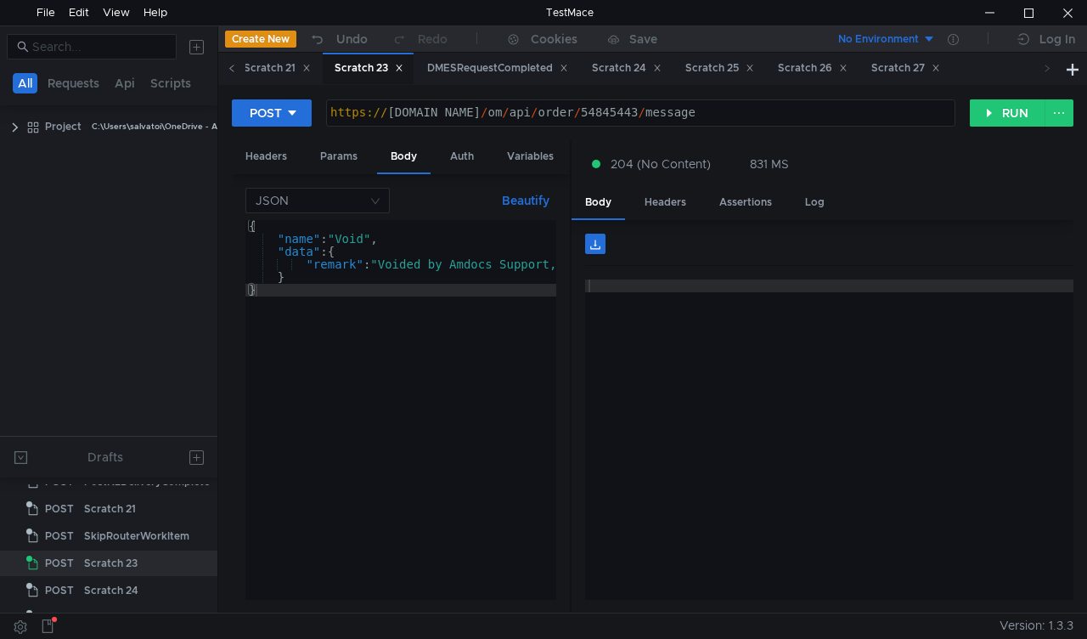
click at [228, 67] on icon at bounding box center [232, 68] width 8 height 8
click at [228, 66] on icon at bounding box center [232, 68] width 8 height 8
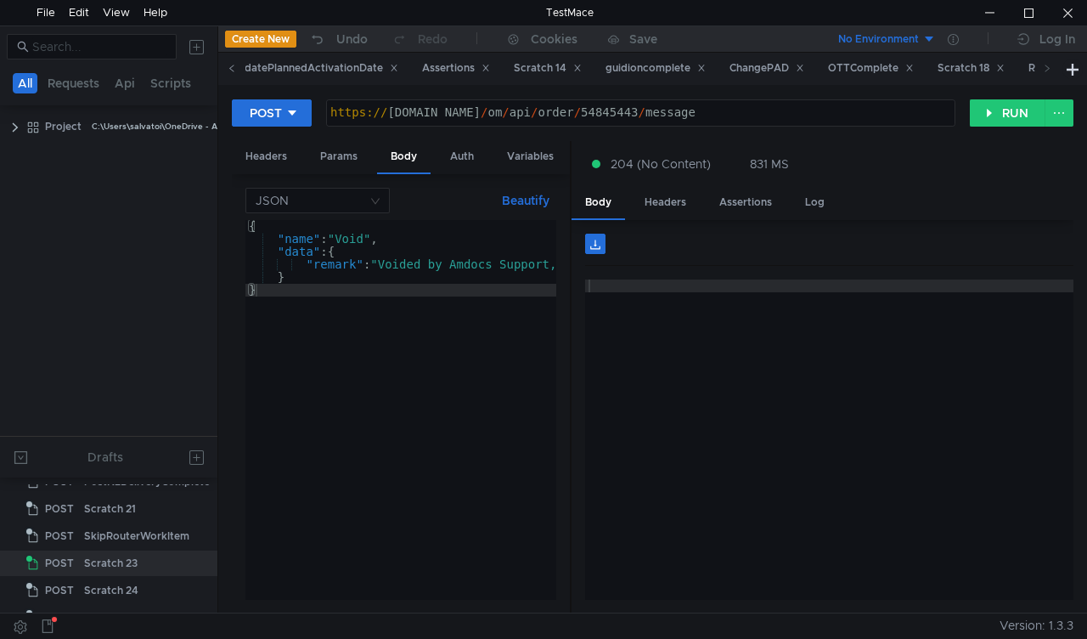
click at [228, 66] on icon at bounding box center [232, 68] width 8 height 8
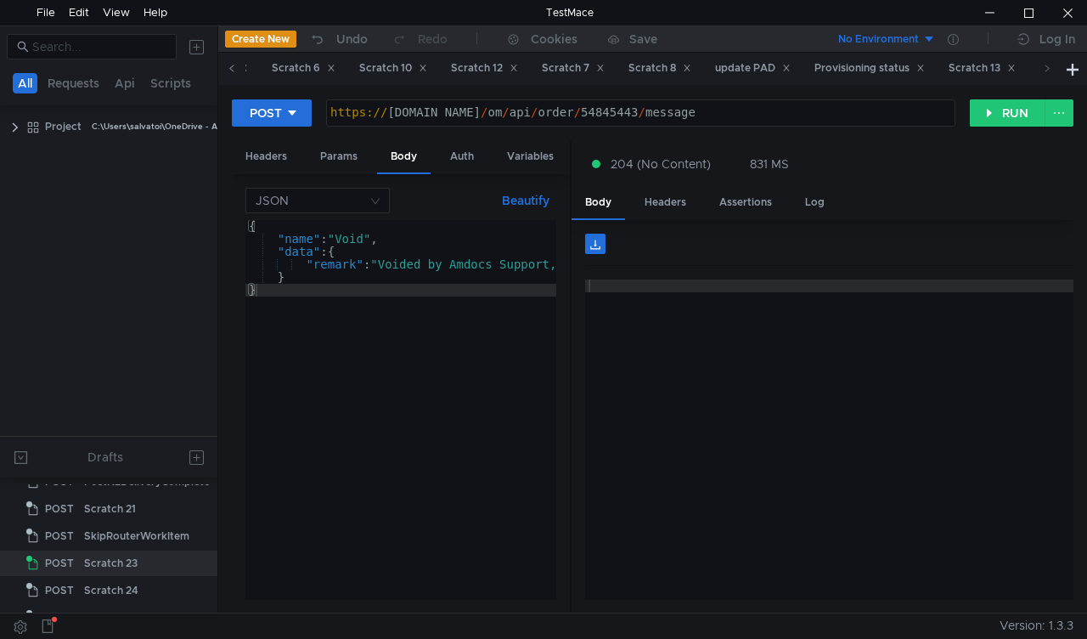
click at [228, 66] on icon at bounding box center [232, 68] width 8 height 8
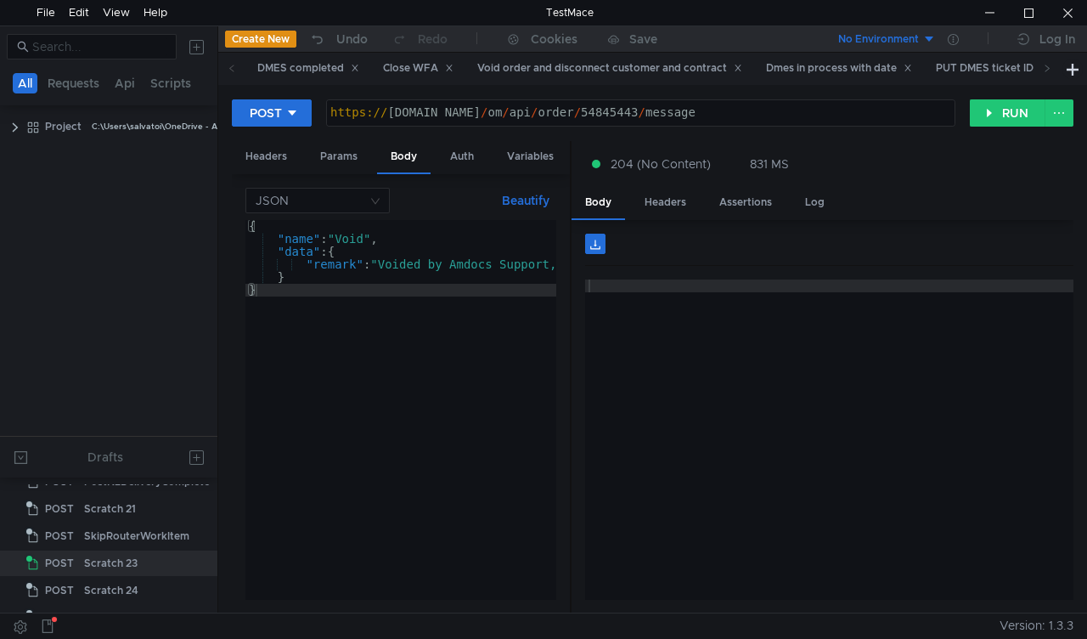
click at [228, 66] on icon at bounding box center [232, 68] width 8 height 8
click at [406, 54] on div "Close WFA" at bounding box center [417, 68] width 93 height 31
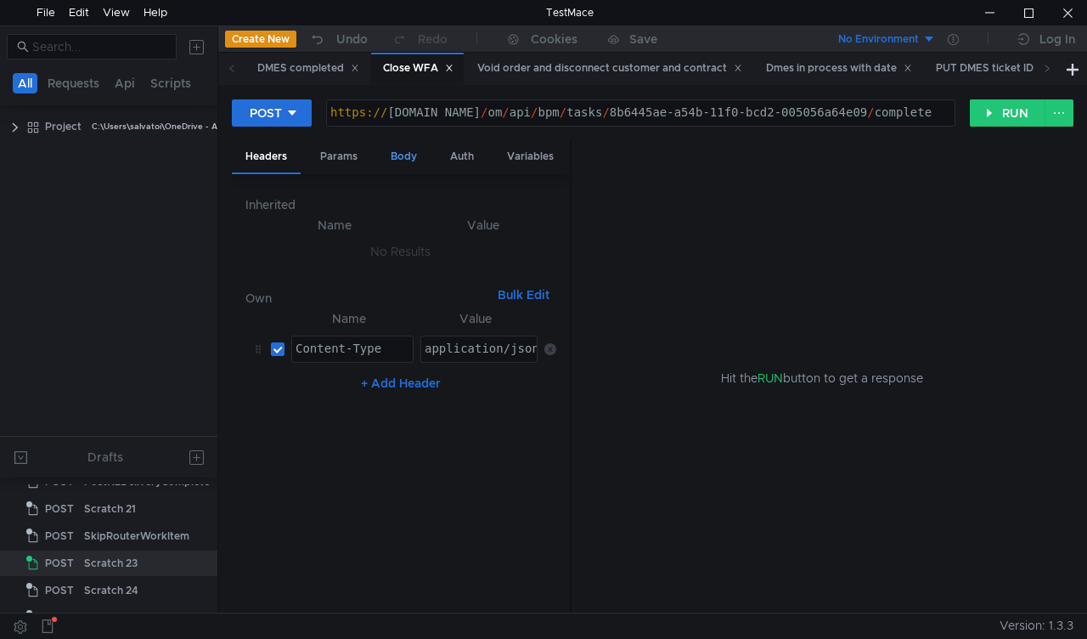
click at [420, 156] on div "Body" at bounding box center [404, 156] width 54 height 31
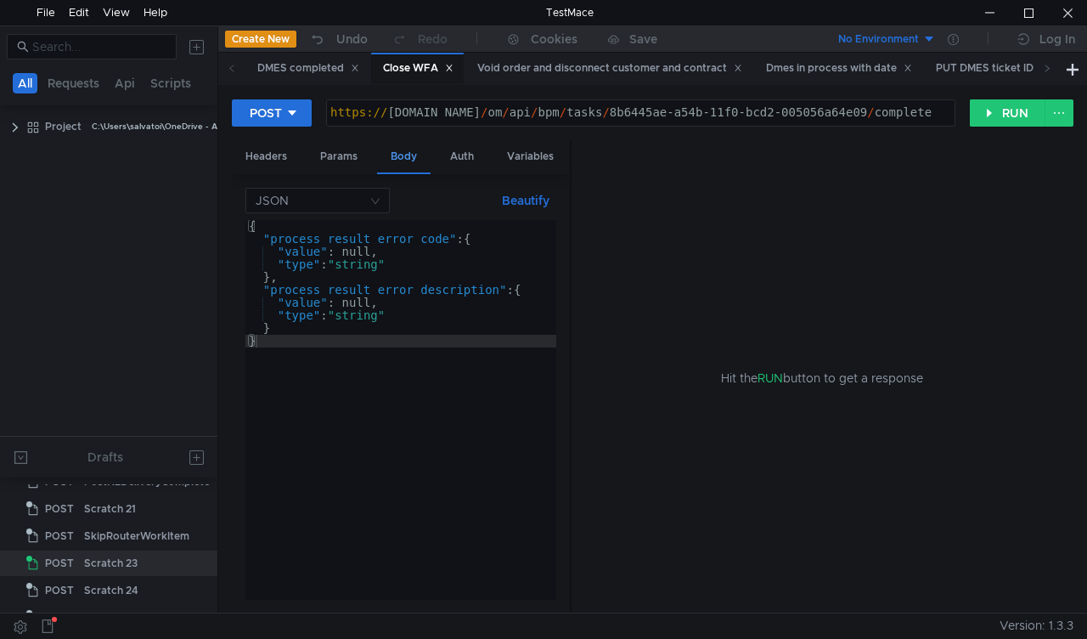
click at [408, 155] on div "Body" at bounding box center [404, 157] width 54 height 33
click at [600, 59] on div "Void order and disconnect customer and contract" at bounding box center [609, 68] width 265 height 18
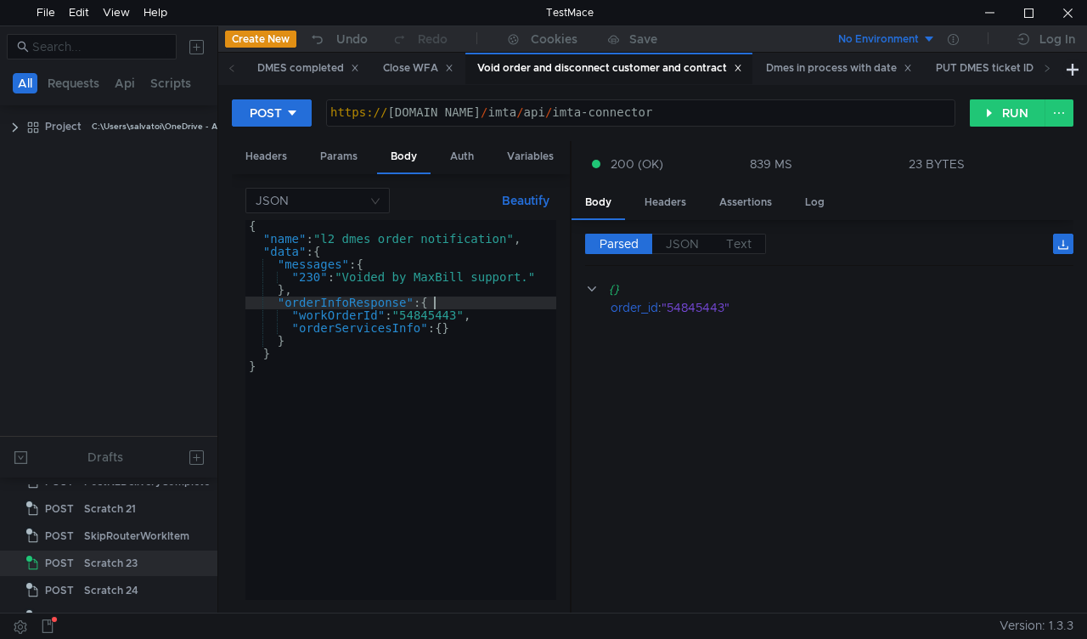
click at [437, 307] on div "{ "name" : "l2_dmes_order_notification" , "data" : { "messages" : { "230" : "Vo…" at bounding box center [400, 422] width 311 height 405
click at [440, 320] on div "{ "name" : "l2_dmes_order_notification" , "data" : { "messages" : { "230" : "Vo…" at bounding box center [400, 422] width 311 height 405
type textarea ""workOrderId": "54845443","
click at [441, 319] on div "{ "name" : "l2_dmes_order_notification" , "data" : { "messages" : { "230" : "Vo…" at bounding box center [400, 422] width 311 height 405
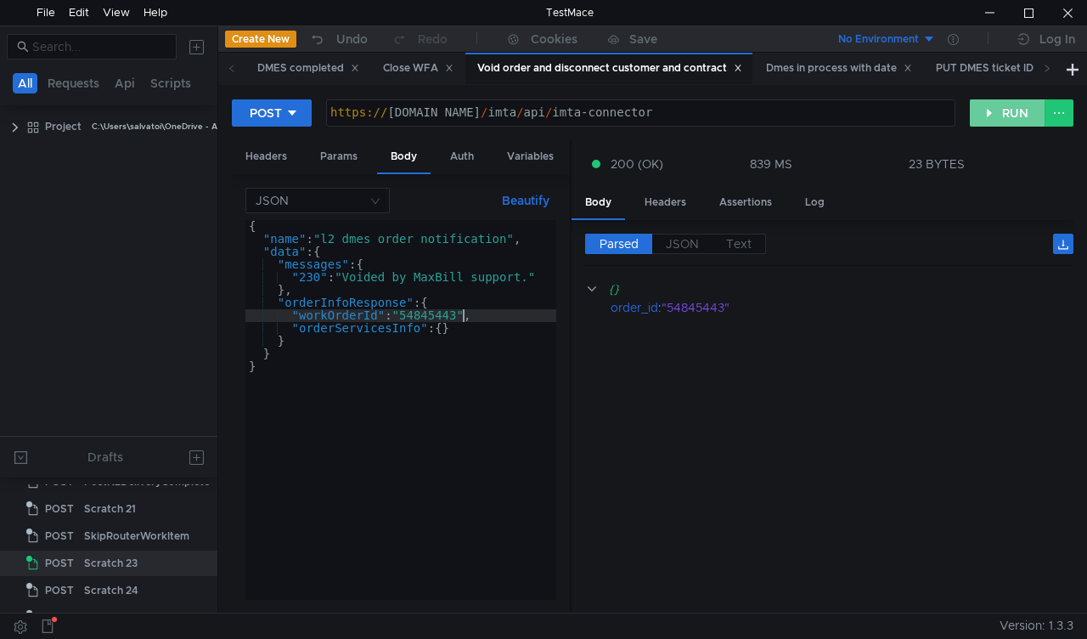
click at [996, 110] on button "RUN" at bounding box center [1008, 112] width 76 height 27
click at [100, 565] on div "Scratch 23" at bounding box center [111, 562] width 54 height 25
click at [100, 564] on div "Scratch 23" at bounding box center [111, 562] width 54 height 25
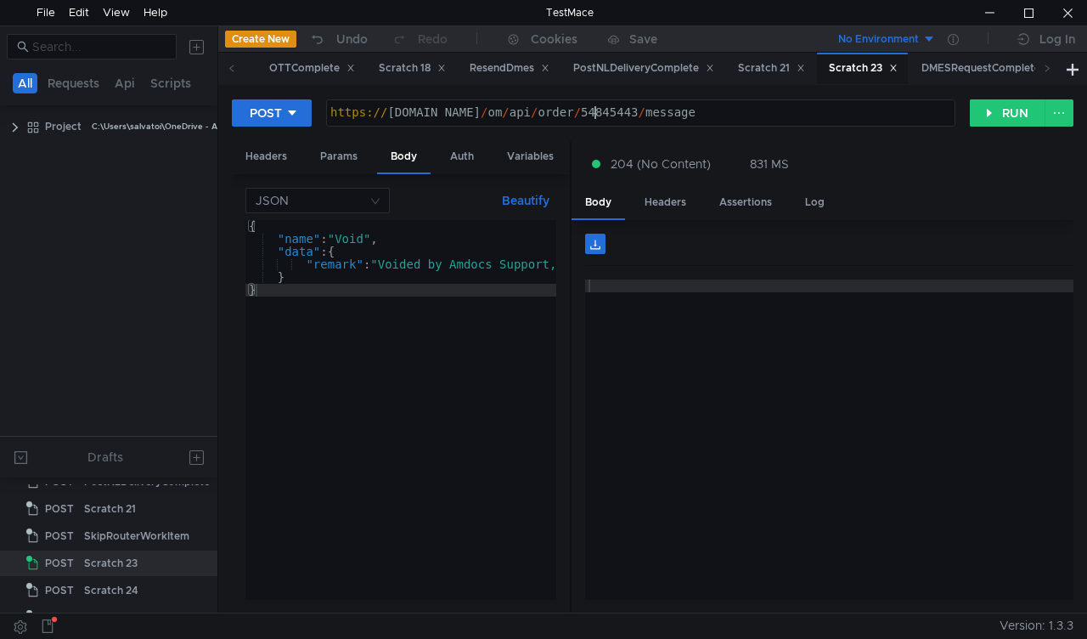
click at [597, 116] on div "https:// mbx.dfni.nl / om / api / order / 54845443 / message" at bounding box center [641, 125] width 628 height 38
paste textarea "902762"
type textarea "[URL][DOMAIN_NAME]"
click at [1004, 112] on button "RUN" at bounding box center [1008, 112] width 76 height 27
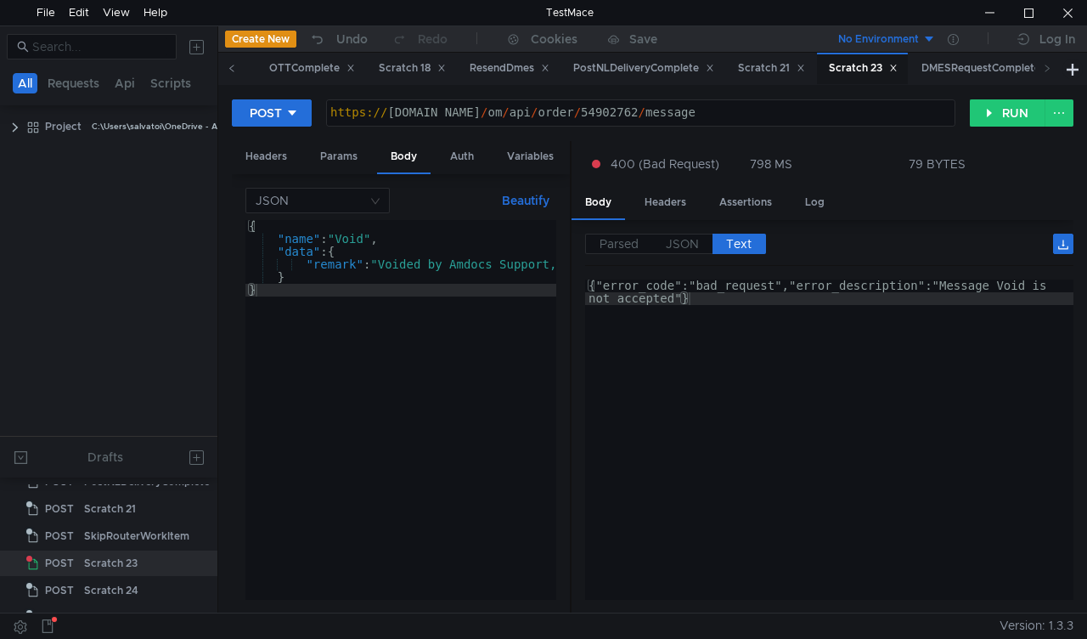
click at [232, 70] on icon at bounding box center [231, 68] width 4 height 7
click at [231, 70] on icon at bounding box center [231, 68] width 4 height 7
click at [231, 70] on icon at bounding box center [232, 68] width 8 height 8
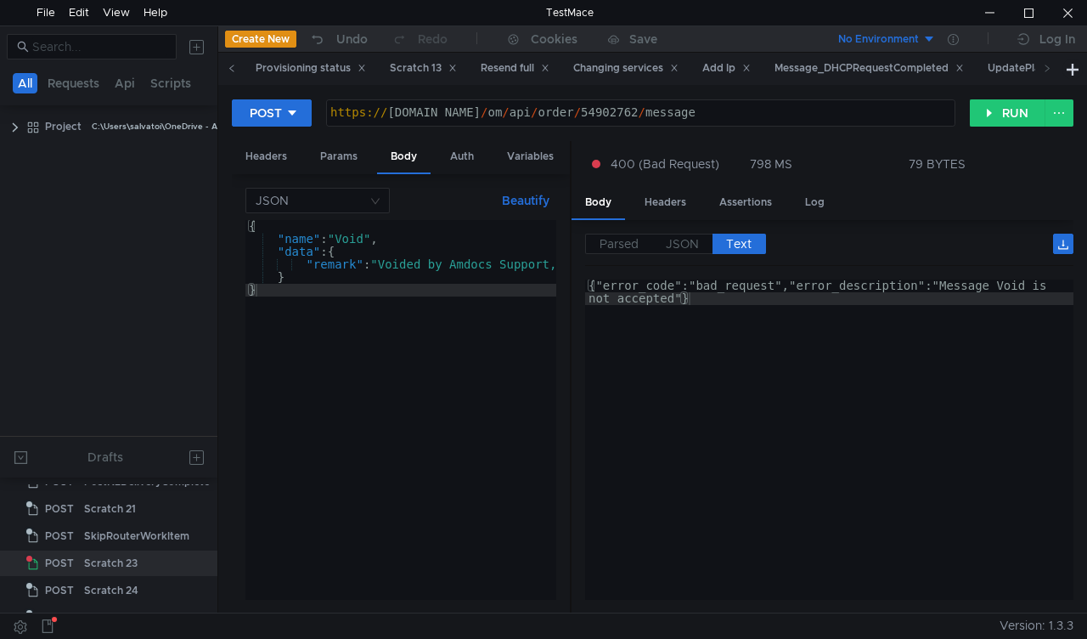
click at [231, 70] on icon at bounding box center [232, 68] width 8 height 8
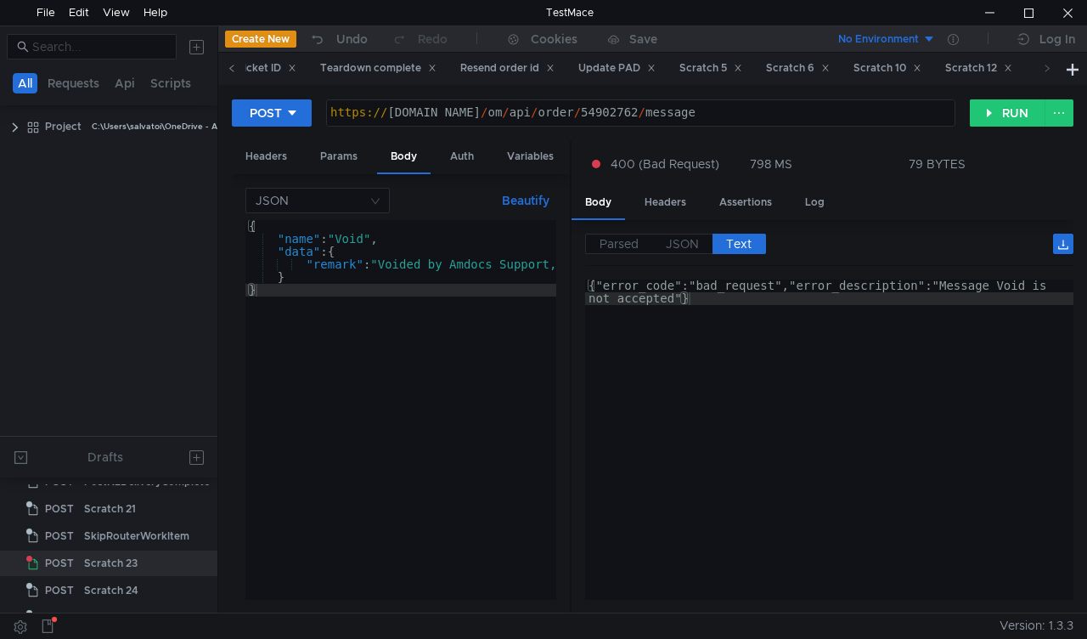
click at [231, 70] on icon at bounding box center [232, 68] width 8 height 8
click at [229, 70] on icon at bounding box center [232, 68] width 8 height 8
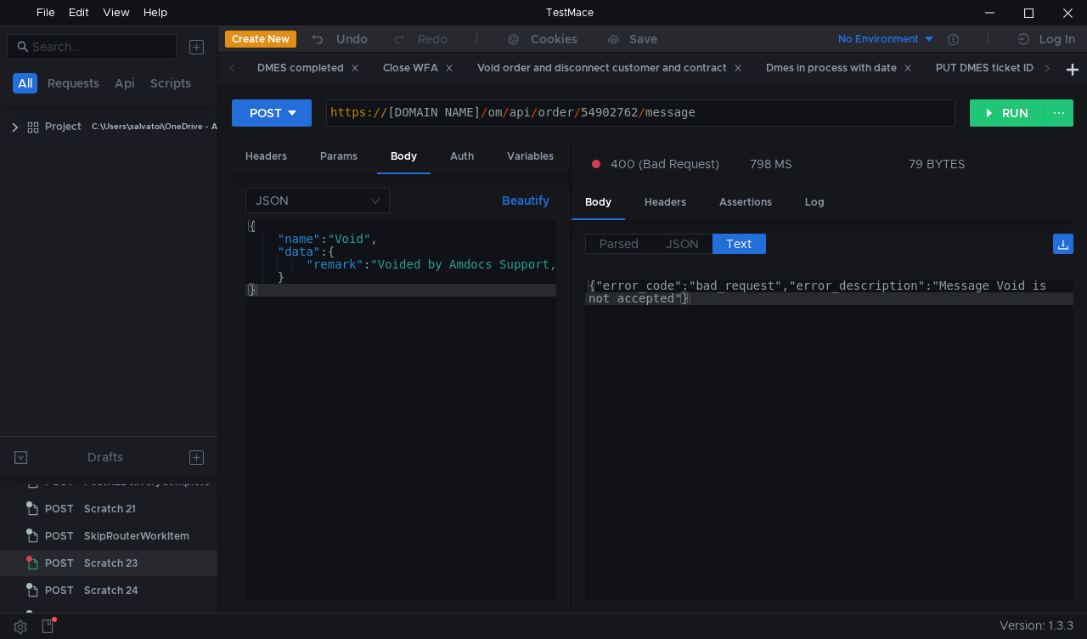
click at [229, 70] on icon at bounding box center [232, 68] width 8 height 8
click at [228, 71] on icon at bounding box center [232, 68] width 8 height 8
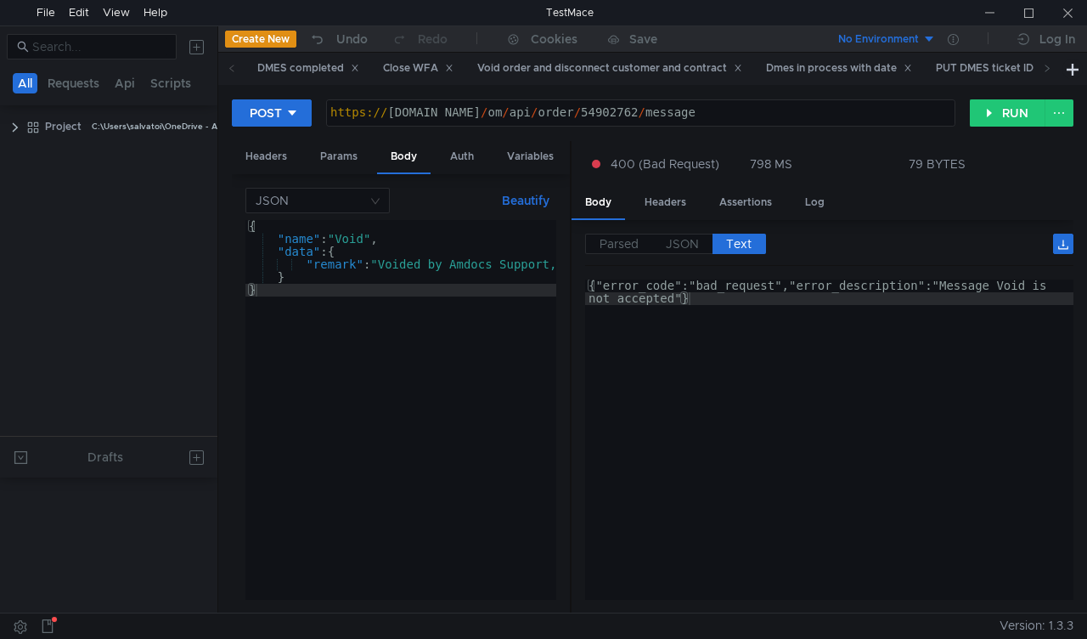
scroll to position [644, 0]
